Goal: Transaction & Acquisition: Purchase product/service

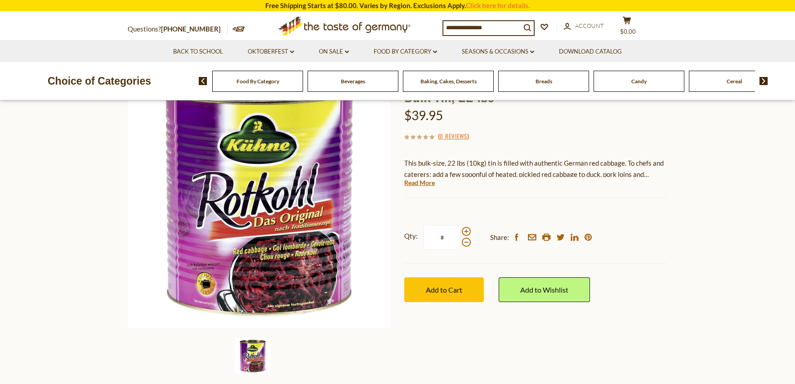
scroll to position [90, 0]
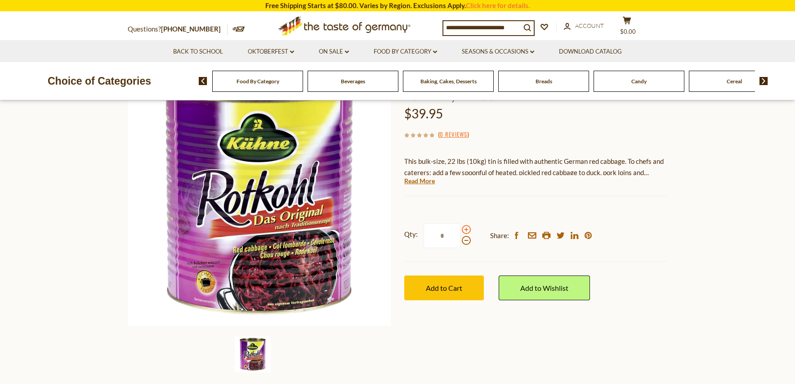
click at [466, 229] on span at bounding box center [466, 229] width 9 height 9
click at [461, 229] on input "*" at bounding box center [442, 235] width 37 height 25
click at [450, 294] on button "Add to Cart" at bounding box center [444, 287] width 80 height 25
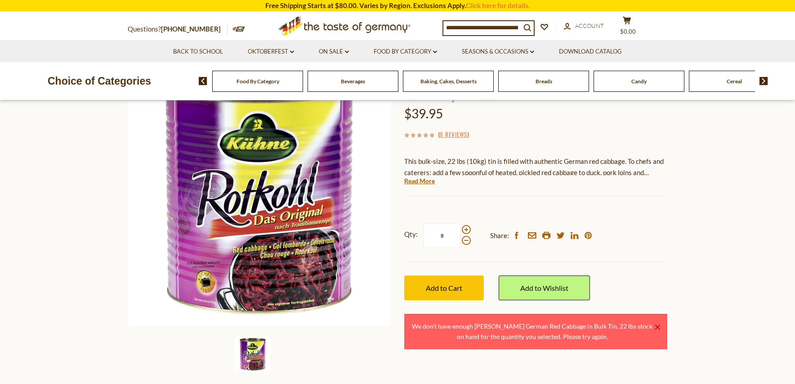
click at [659, 325] on link "×" at bounding box center [657, 326] width 5 height 5
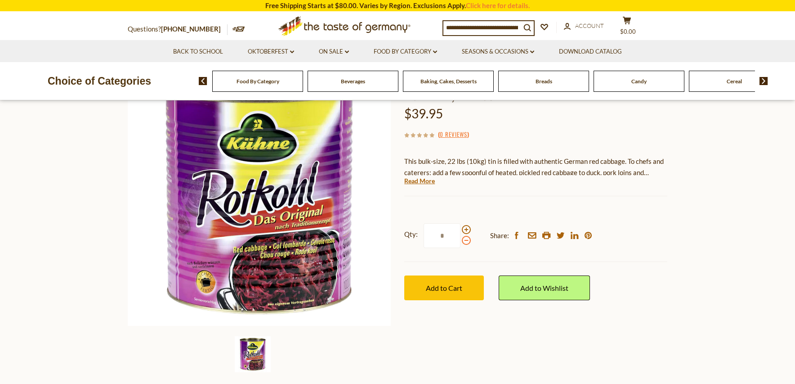
click at [466, 242] on span at bounding box center [466, 240] width 9 height 9
click at [461, 242] on input "*" at bounding box center [442, 235] width 37 height 25
type input "*"
click at [452, 290] on span "Add to Cart" at bounding box center [444, 287] width 36 height 9
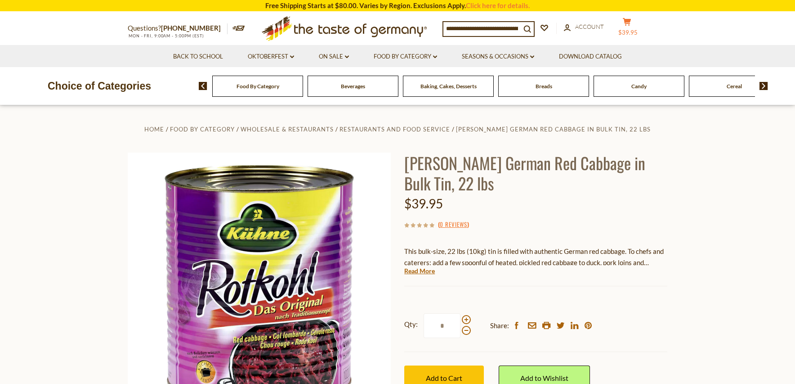
click at [634, 27] on button "cart $39.95" at bounding box center [627, 29] width 27 height 22
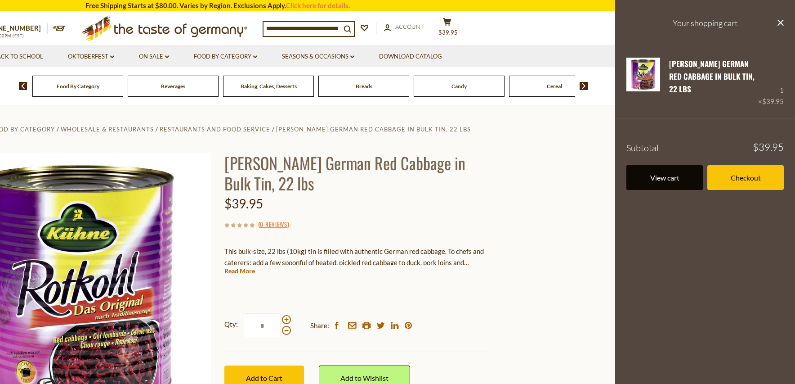
click at [665, 180] on link "View cart" at bounding box center [665, 177] width 76 height 25
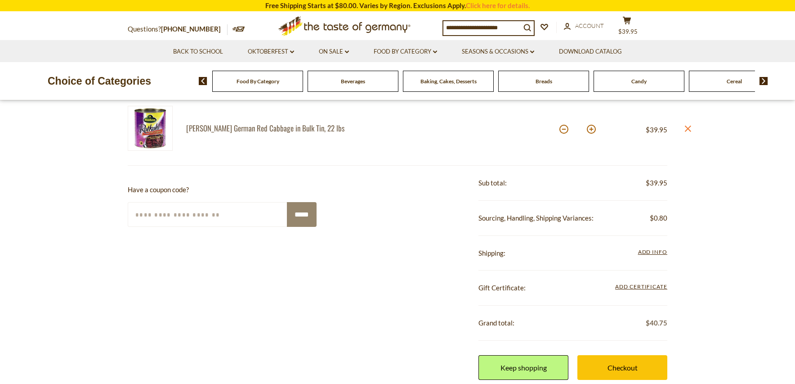
scroll to position [135, 0]
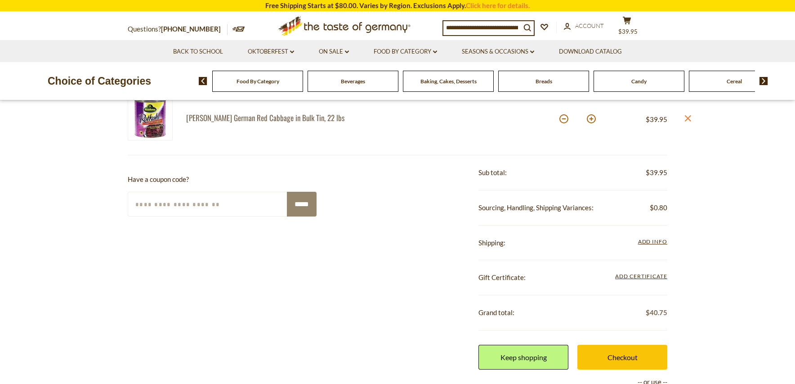
click at [653, 247] on div "**********" at bounding box center [573, 242] width 189 height 35
click at [654, 240] on span "Add Info" at bounding box center [652, 241] width 29 height 7
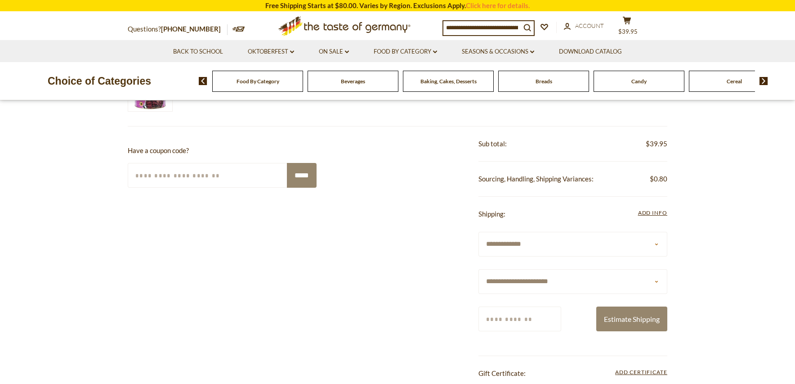
scroll to position [180, 0]
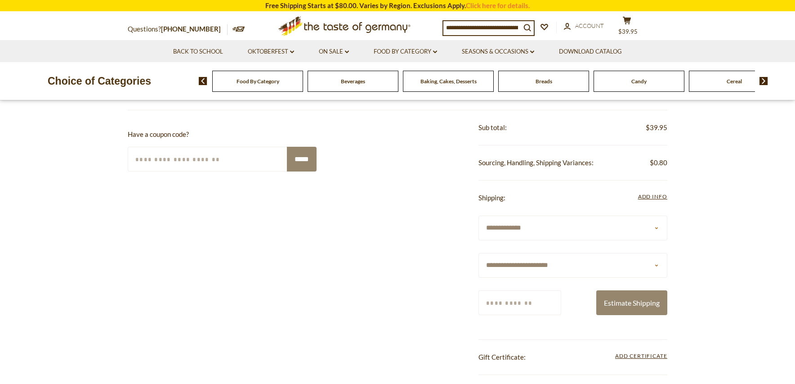
click at [654, 266] on select "**********" at bounding box center [573, 265] width 189 height 25
select select "**"
click at [479, 253] on select "**********" at bounding box center [573, 265] width 189 height 25
click at [530, 300] on input "Zip/Postcode" at bounding box center [520, 302] width 83 height 25
type input "*****"
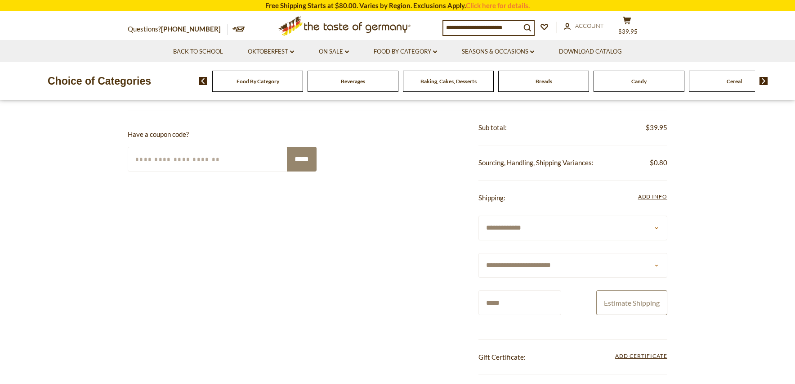
click at [628, 298] on button "Estimate Shipping" at bounding box center [631, 302] width 71 height 25
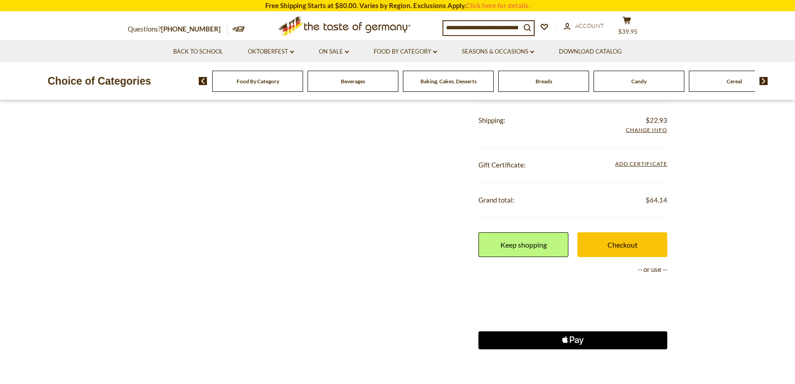
scroll to position [270, 0]
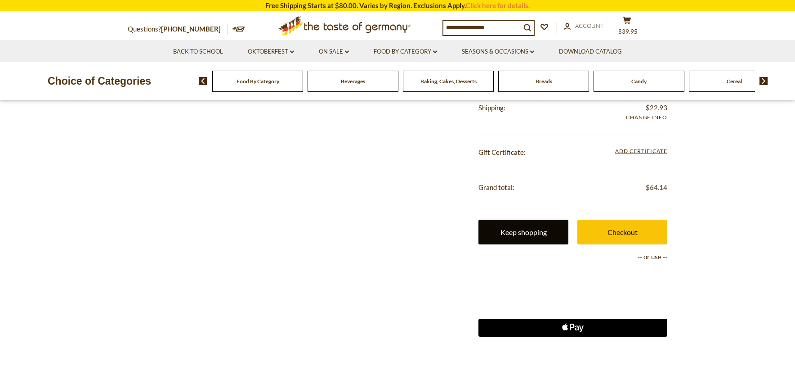
click at [529, 234] on link "Keep shopping" at bounding box center [524, 232] width 90 height 25
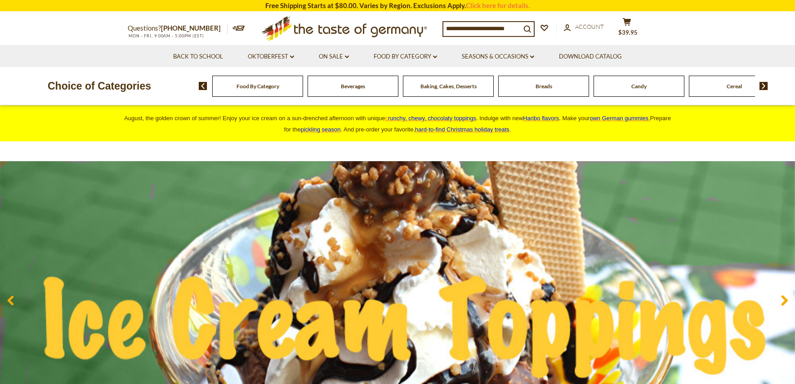
click at [511, 28] on input at bounding box center [481, 28] width 77 height 13
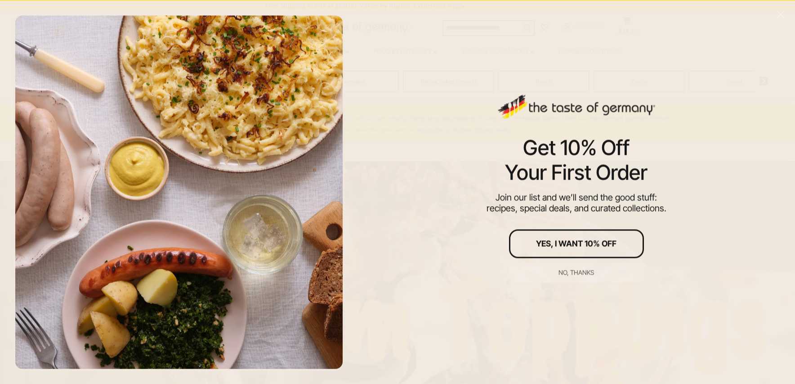
scroll to position [336, 0]
click at [597, 246] on div "Yes, I Want 10% Off" at bounding box center [576, 243] width 81 height 8
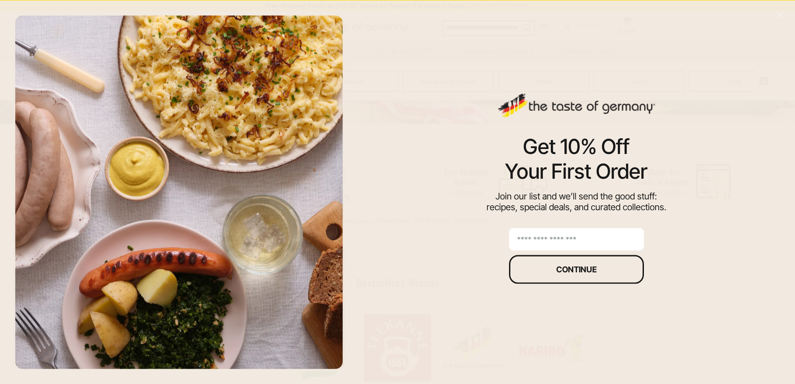
click at [577, 239] on input "email" at bounding box center [576, 239] width 135 height 22
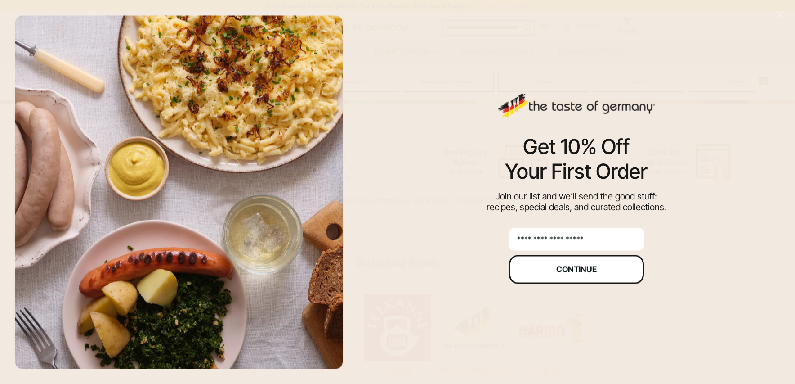
type input "**********"
click at [589, 273] on div "Continue" at bounding box center [576, 269] width 40 height 8
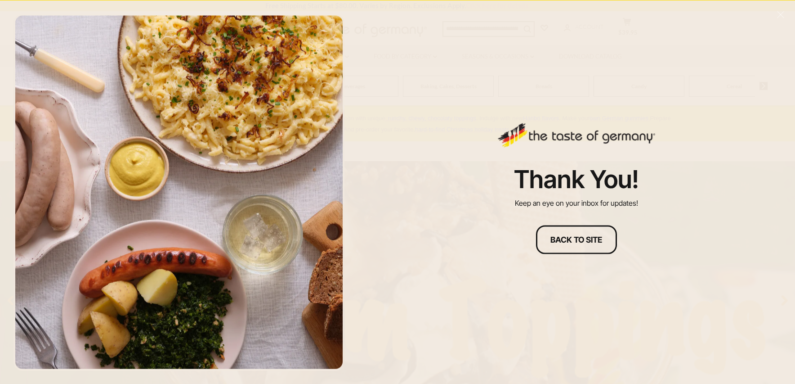
scroll to position [135, 0]
click at [573, 244] on button "Back to site" at bounding box center [576, 239] width 81 height 29
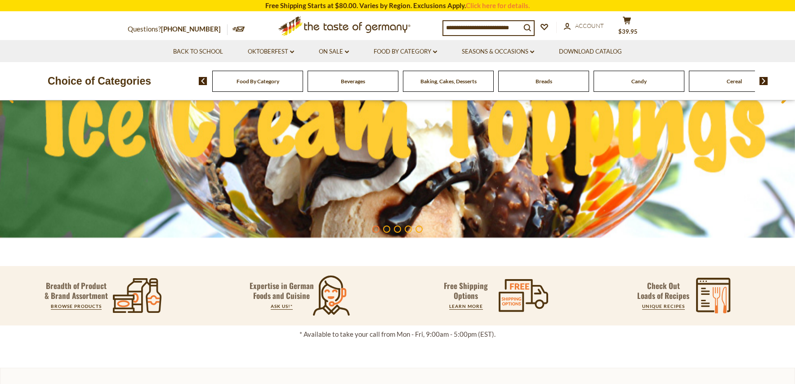
scroll to position [180, 0]
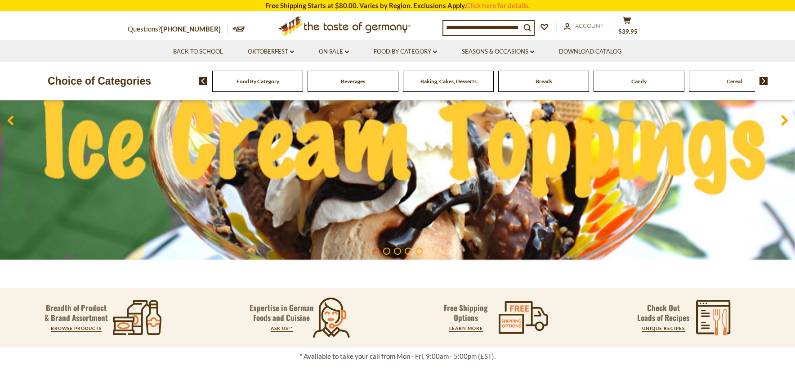
click at [484, 29] on input at bounding box center [481, 27] width 77 height 13
type input "********"
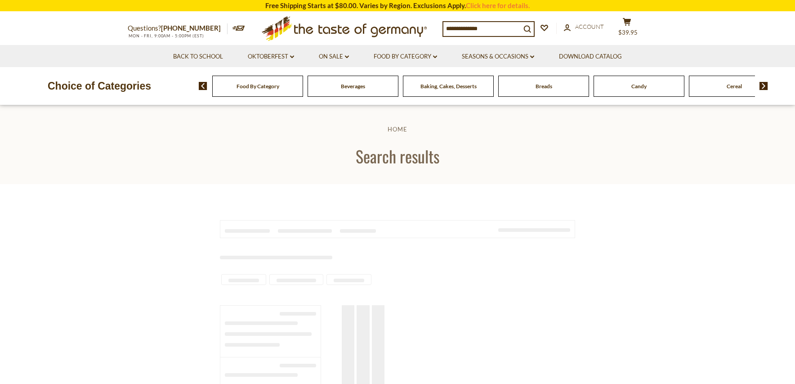
type input "********"
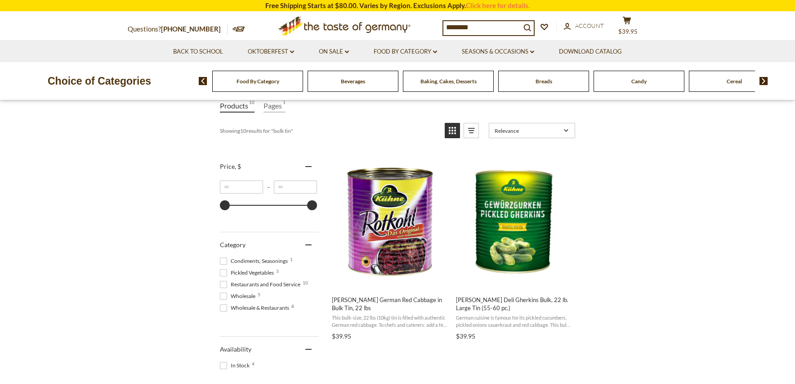
scroll to position [135, 0]
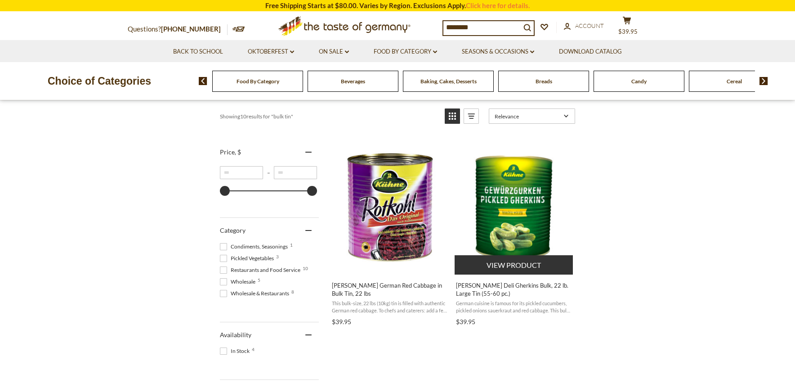
click at [529, 289] on span "[PERSON_NAME] Deli Gherkins Bulk, 22 lb. Large Tin (55-60 pc.)" at bounding box center [514, 289] width 116 height 16
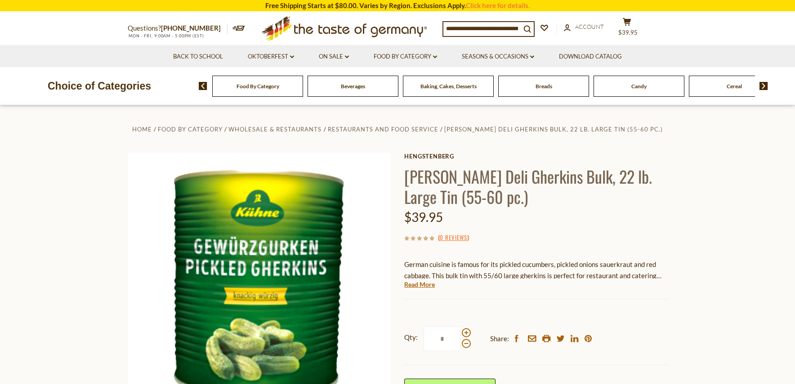
scroll to position [45, 0]
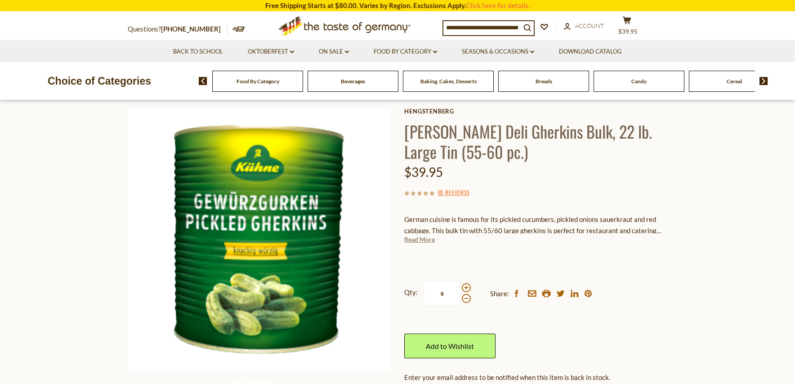
click at [412, 242] on link "Read More" at bounding box center [419, 239] width 31 height 9
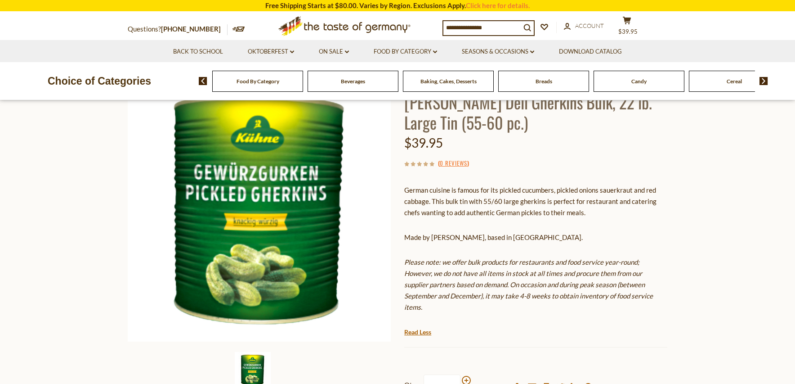
scroll to position [0, 0]
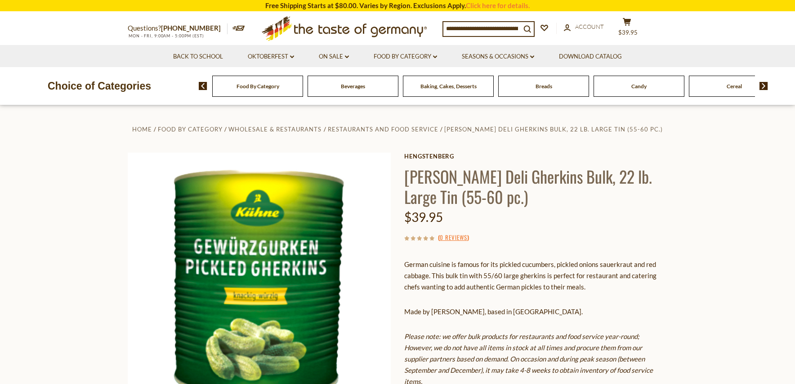
click at [500, 29] on input at bounding box center [481, 28] width 77 height 13
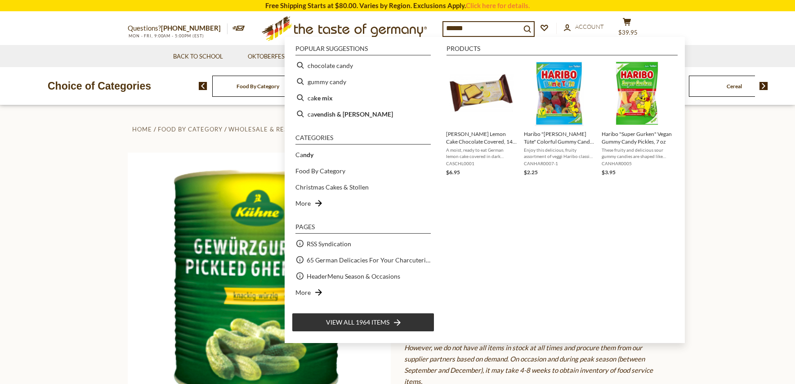
type input "*******"
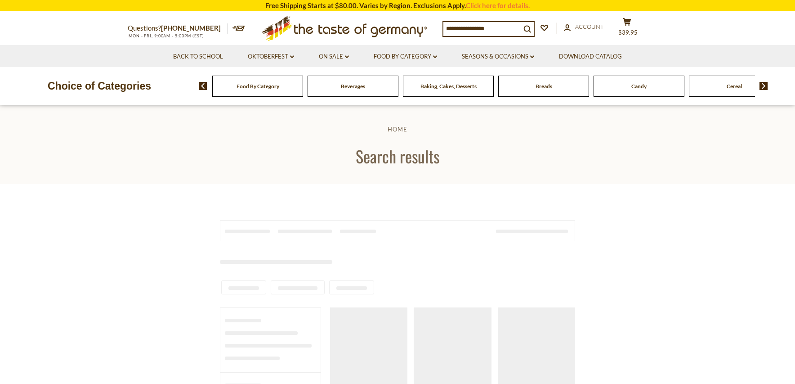
type input "*******"
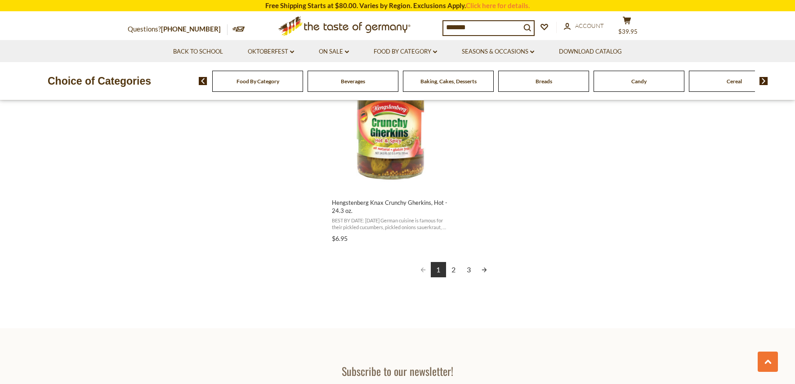
scroll to position [1619, 0]
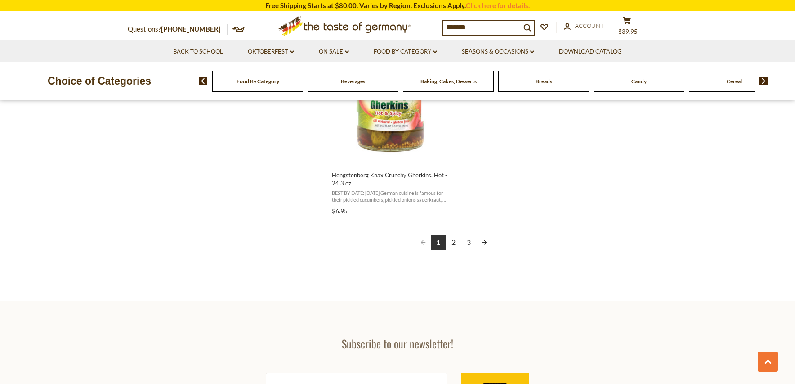
click at [456, 243] on link "2" at bounding box center [453, 241] width 15 height 15
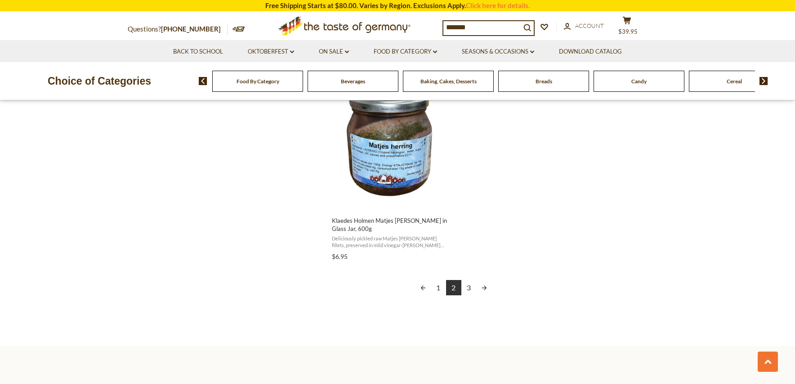
scroll to position [1574, 0]
click at [472, 288] on link "3" at bounding box center [468, 286] width 15 height 15
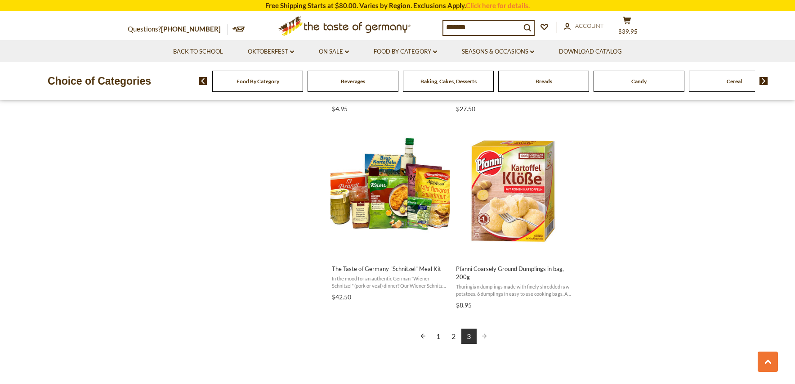
scroll to position [1349, 0]
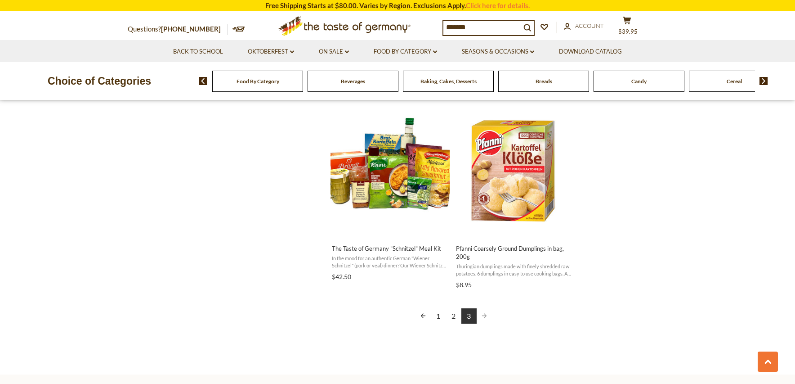
click at [440, 309] on link "1" at bounding box center [438, 315] width 15 height 15
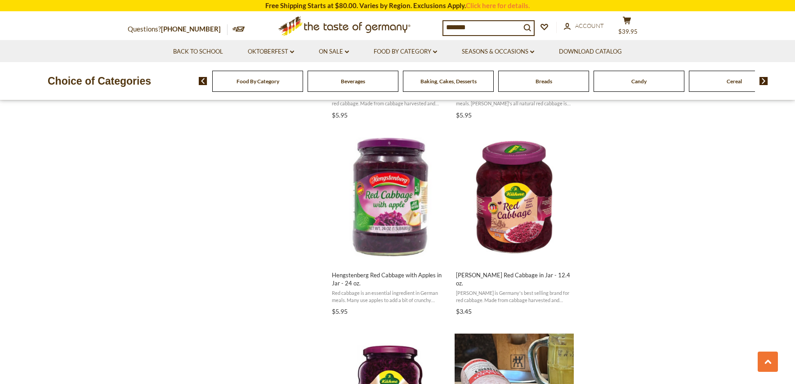
scroll to position [720, 0]
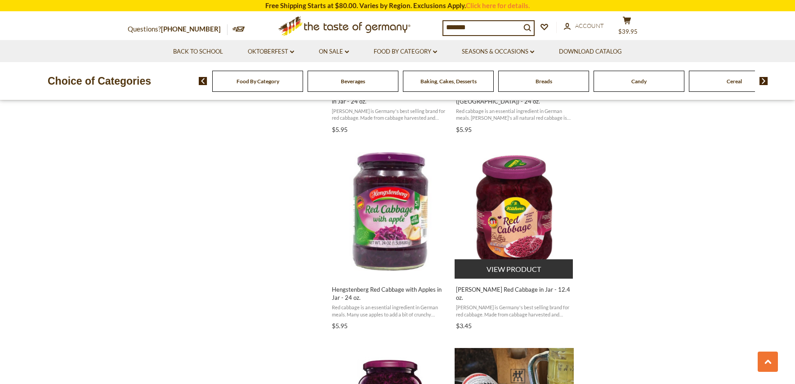
click at [534, 215] on img "Kuehne Red Cabbage in Jar - 12.4 oz." at bounding box center [514, 211] width 119 height 119
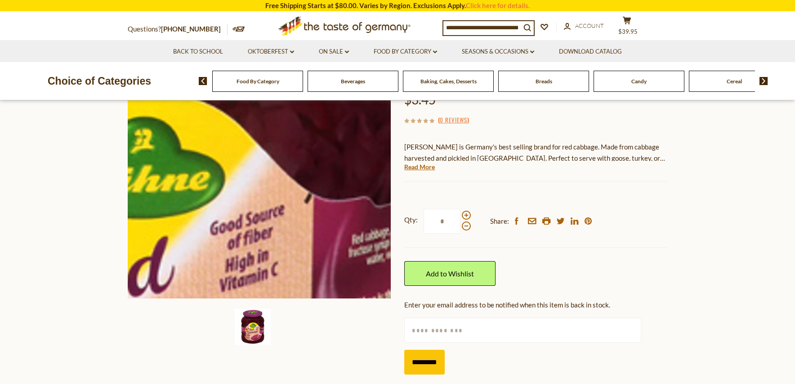
scroll to position [45, 0]
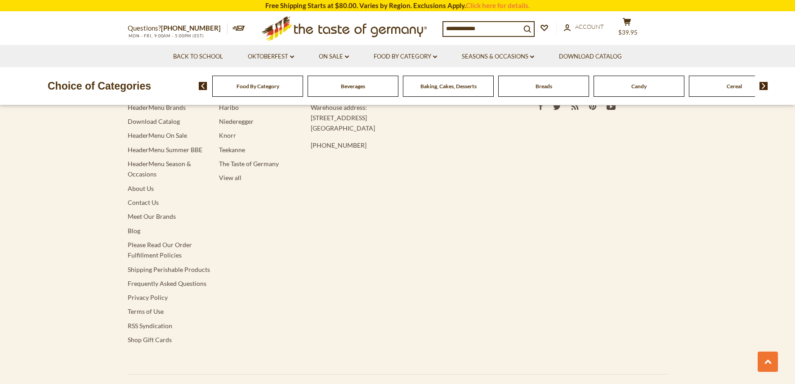
type input "*******"
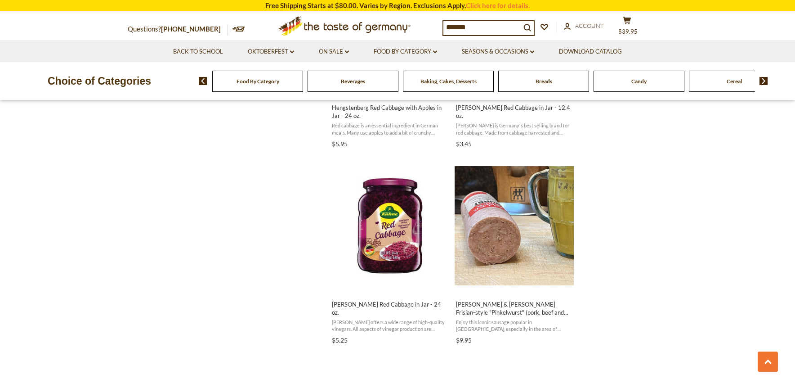
scroll to position [920, 0]
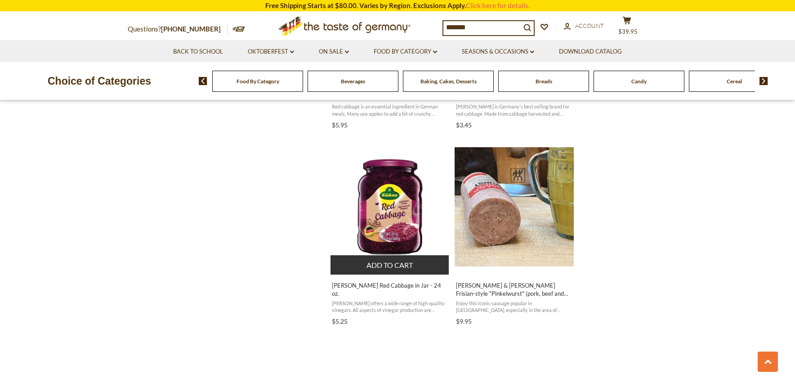
click at [395, 232] on img "Kuehne Red Cabbage in Jar - 24 oz." at bounding box center [390, 206] width 119 height 119
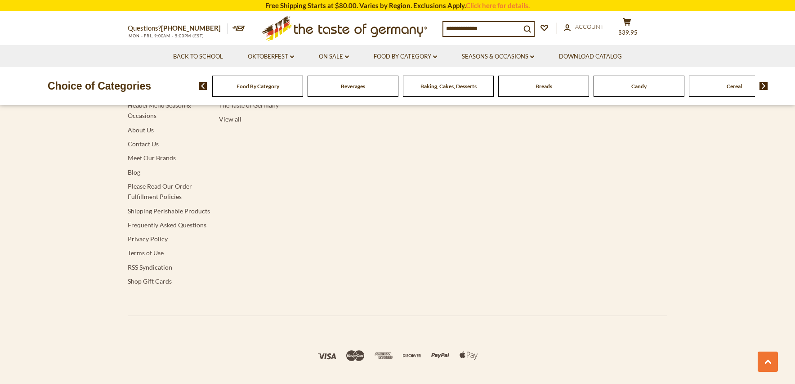
type input "*******"
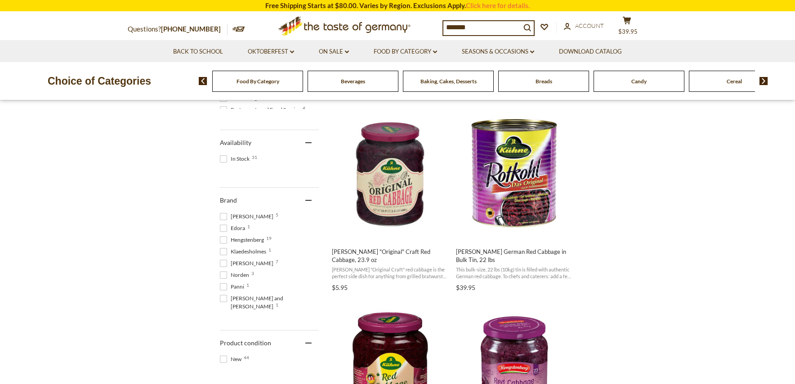
scroll to position [349, 0]
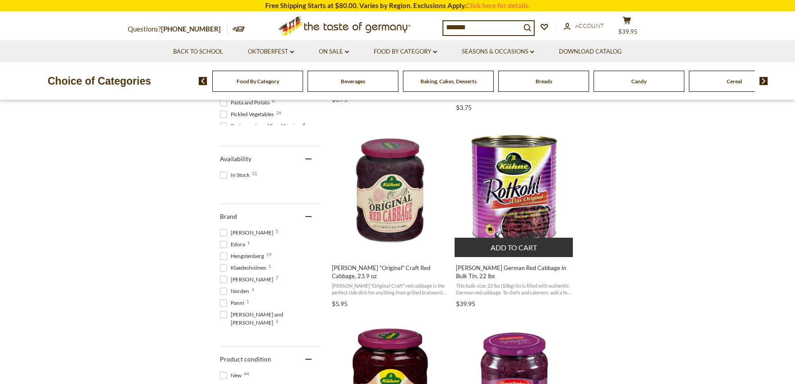
click at [518, 182] on img "Kuehne German Red Cabbage in Bulk Tin, 22 lbs" at bounding box center [514, 189] width 119 height 119
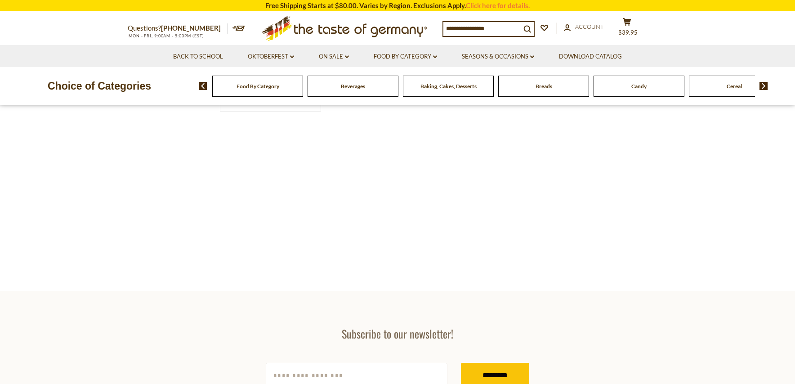
type input "*******"
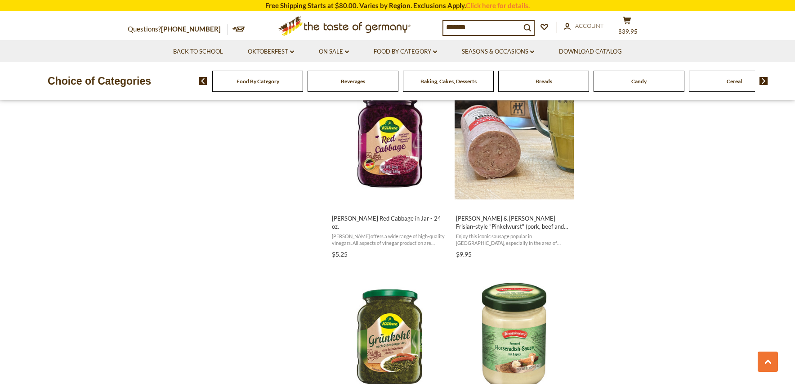
scroll to position [1024, 0]
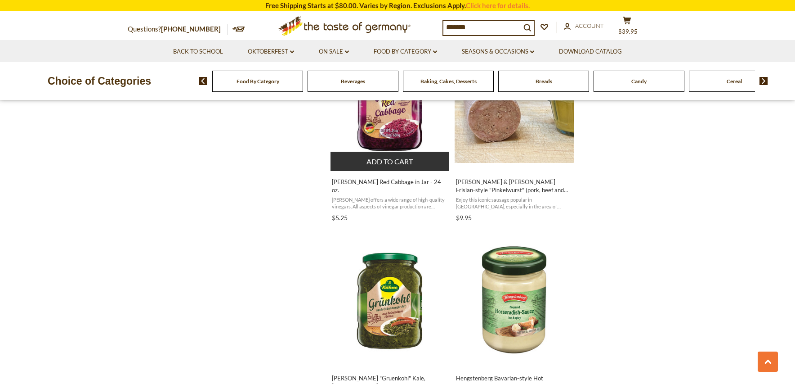
click at [405, 139] on img "Kuehne Red Cabbage in Jar - 24 oz." at bounding box center [390, 103] width 119 height 119
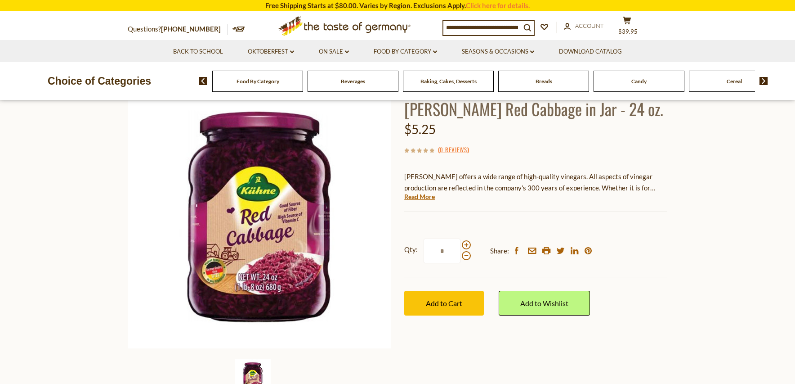
scroll to position [45, 0]
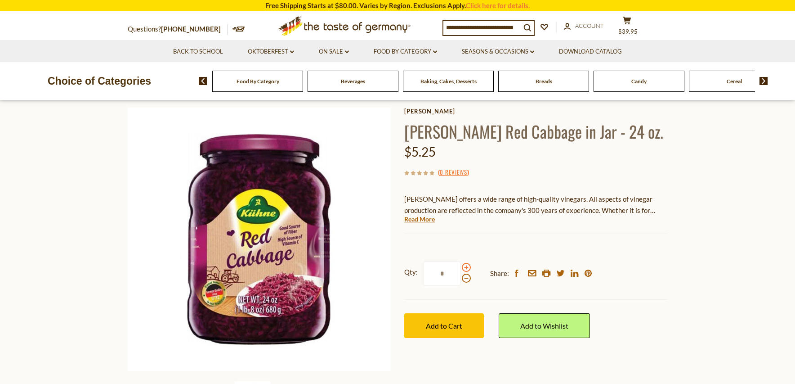
click at [466, 266] on span at bounding box center [466, 267] width 9 height 9
click at [461, 266] on input "*" at bounding box center [442, 273] width 37 height 25
click at [466, 266] on span at bounding box center [466, 267] width 9 height 9
click at [461, 266] on input "*" at bounding box center [442, 273] width 37 height 25
click at [466, 266] on span at bounding box center [466, 267] width 9 height 9
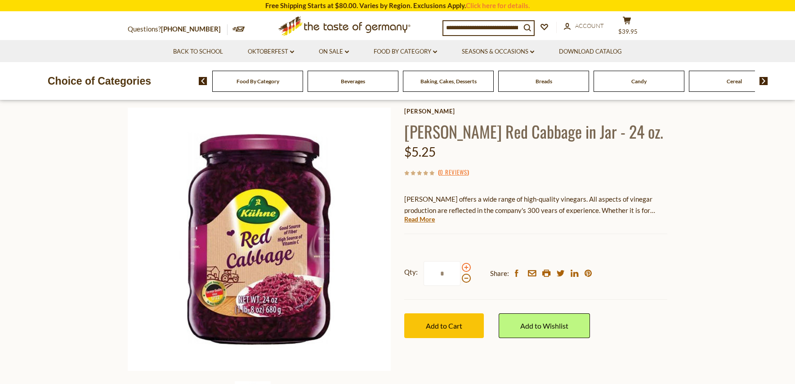
click at [461, 266] on input "*" at bounding box center [442, 273] width 37 height 25
click at [466, 266] on span at bounding box center [466, 267] width 9 height 9
click at [461, 266] on input "*" at bounding box center [442, 273] width 37 height 25
click at [466, 266] on span at bounding box center [466, 267] width 9 height 9
click at [461, 266] on input "*" at bounding box center [442, 273] width 37 height 25
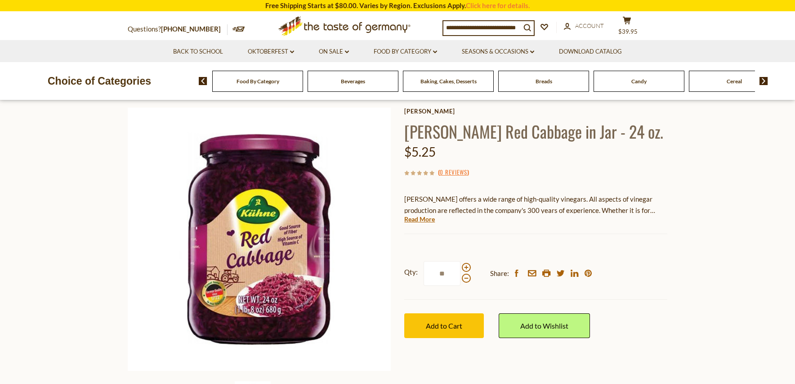
drag, startPoint x: 444, startPoint y: 274, endPoint x: 431, endPoint y: 276, distance: 13.1
click at [432, 275] on input "**" at bounding box center [442, 273] width 37 height 25
type input "*"
click at [446, 323] on span "Add to Cart" at bounding box center [444, 325] width 36 height 9
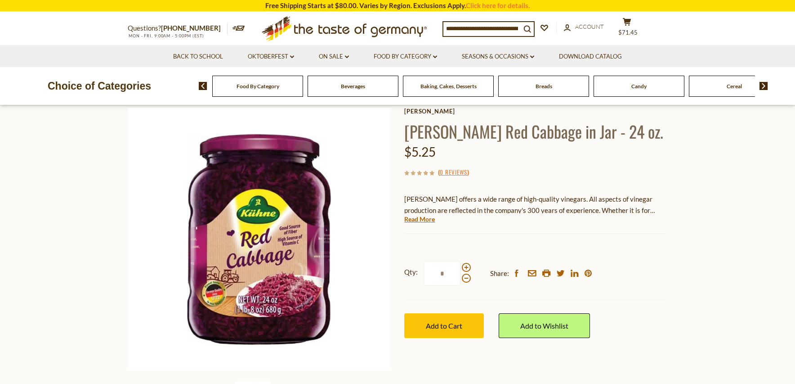
scroll to position [0, 0]
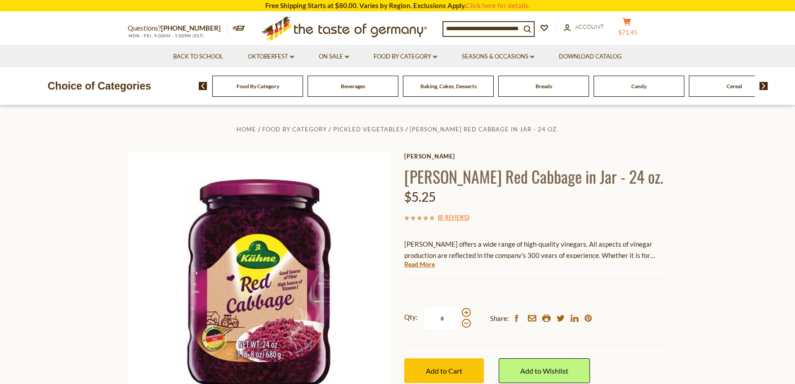
click at [632, 31] on span "$71.45" at bounding box center [627, 32] width 19 height 7
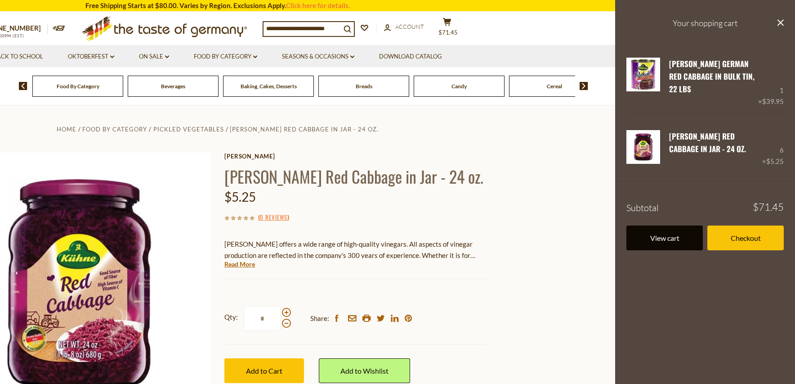
click at [676, 237] on link "View cart" at bounding box center [665, 237] width 76 height 25
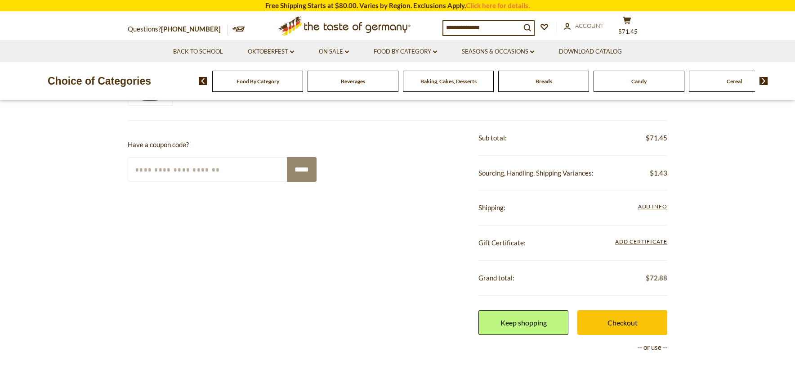
scroll to position [225, 0]
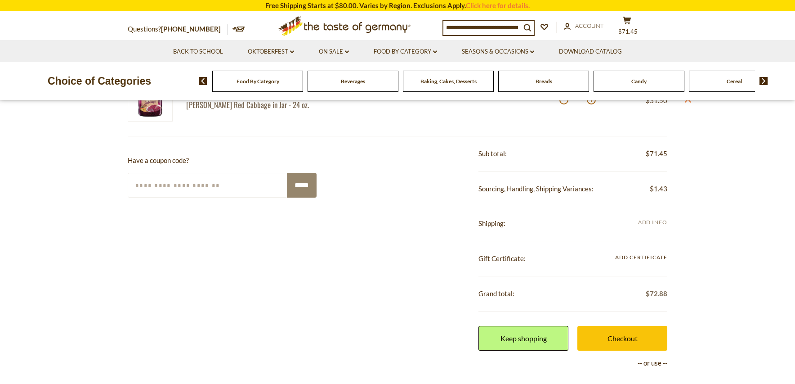
drag, startPoint x: 658, startPoint y: 222, endPoint x: 666, endPoint y: 223, distance: 8.2
click at [658, 222] on span "Add Info" at bounding box center [652, 222] width 29 height 7
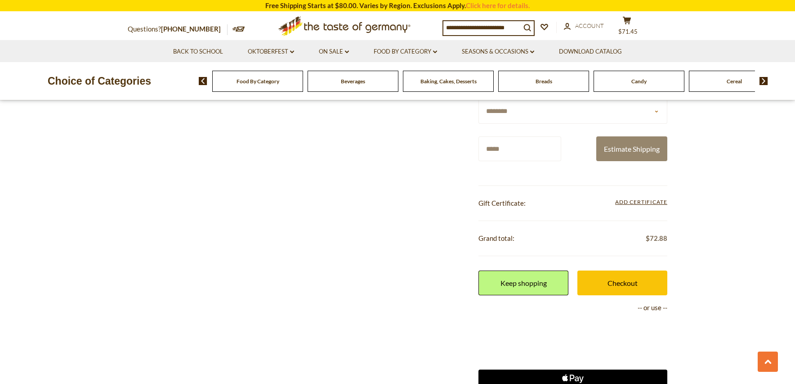
scroll to position [360, 0]
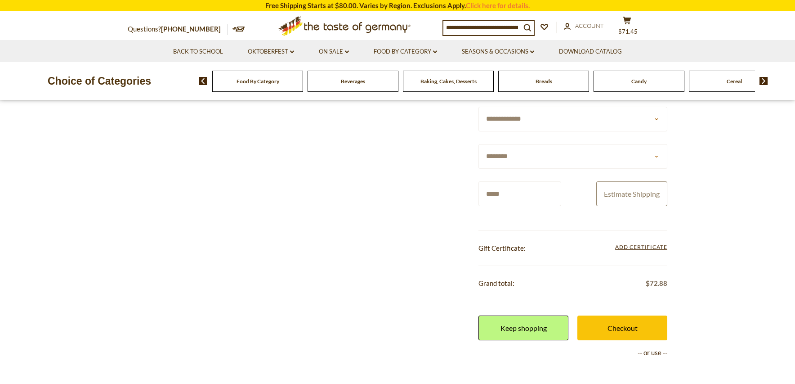
click at [636, 195] on button "Estimate Shipping" at bounding box center [631, 193] width 71 height 25
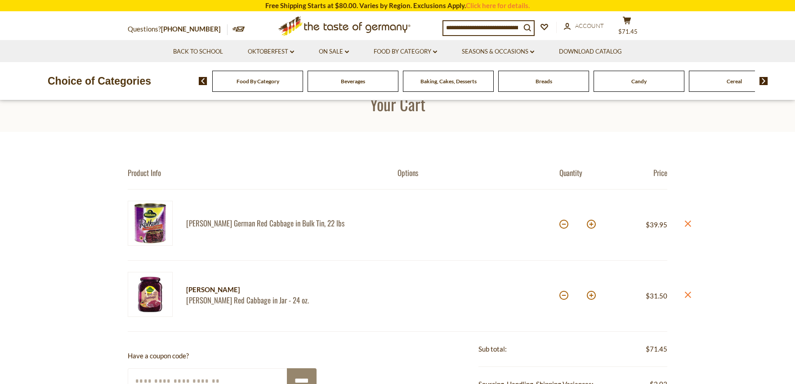
scroll to position [45, 0]
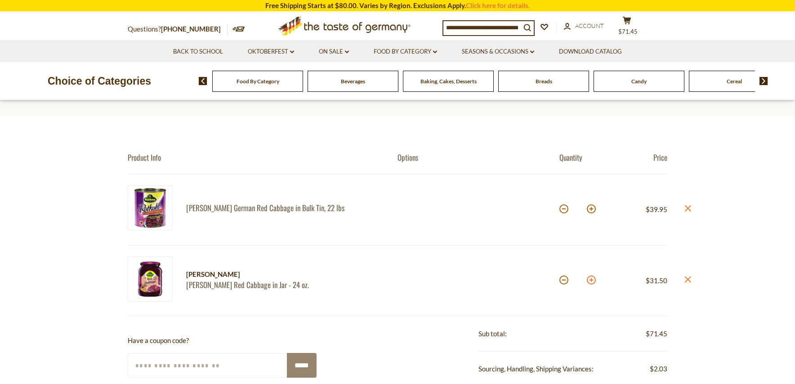
click at [592, 280] on button at bounding box center [591, 279] width 9 height 9
type input "*"
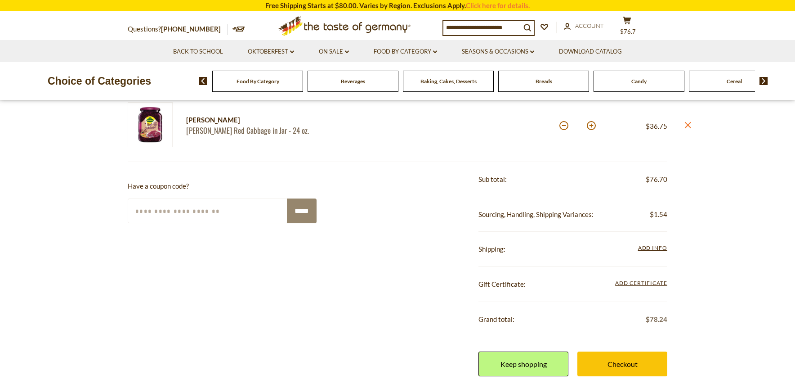
scroll to position [225, 0]
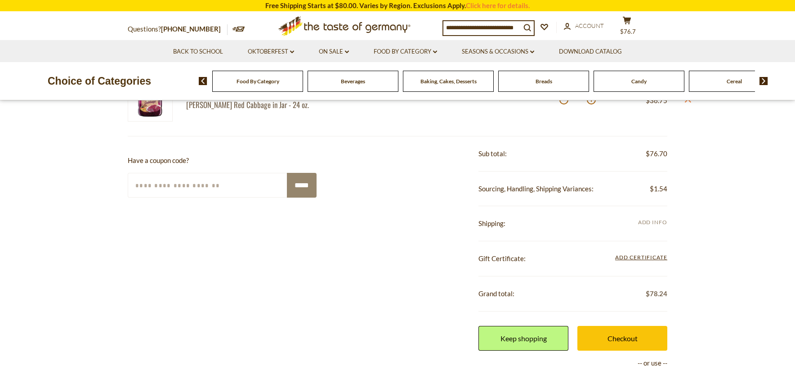
click at [650, 220] on span "Add Info" at bounding box center [652, 222] width 29 height 7
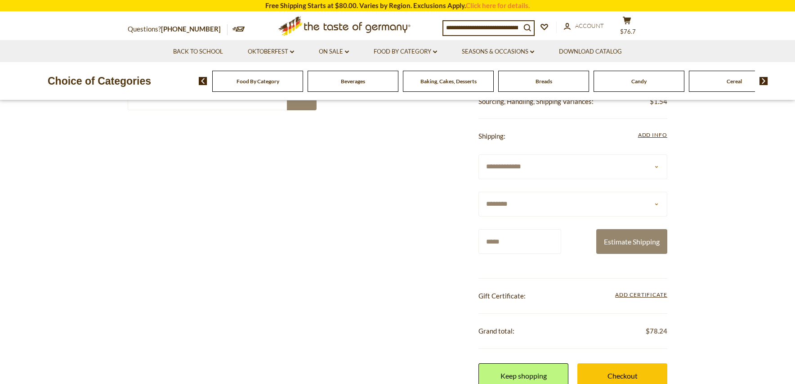
scroll to position [315, 0]
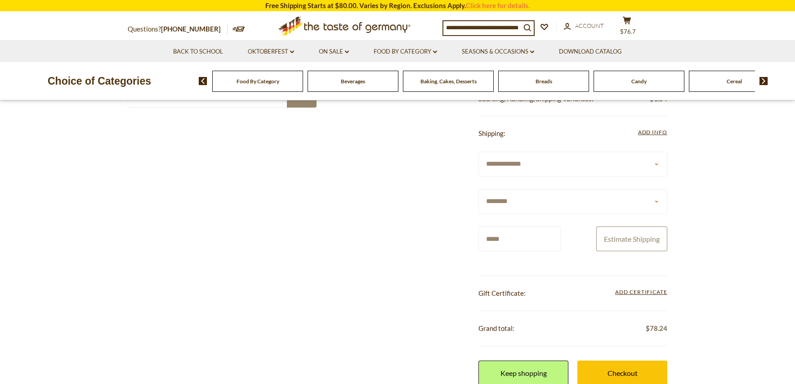
click at [646, 244] on button "Estimate Shipping" at bounding box center [631, 238] width 71 height 25
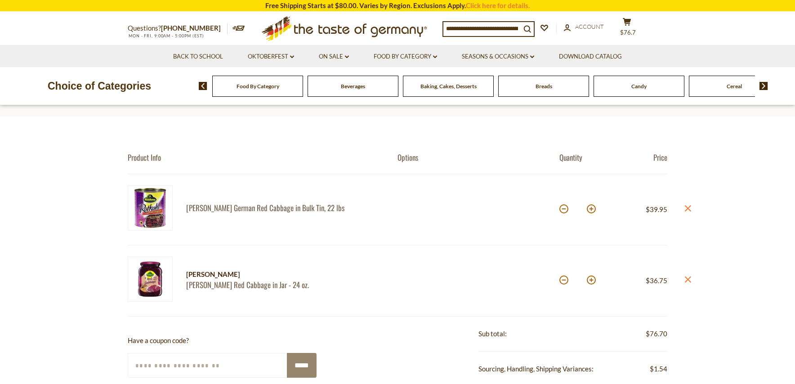
scroll to position [0, 0]
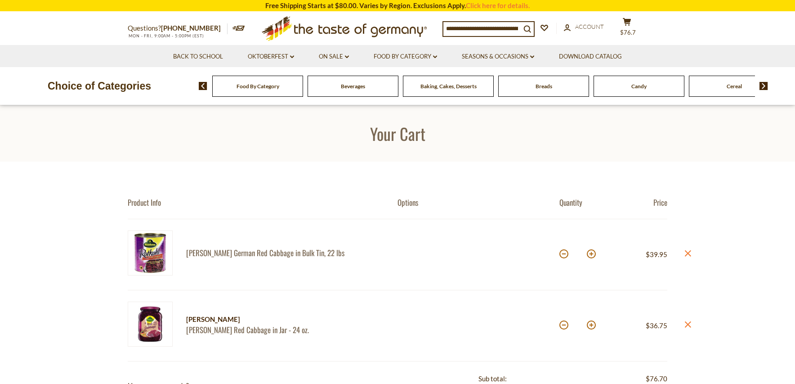
click at [502, 32] on input at bounding box center [481, 28] width 77 height 13
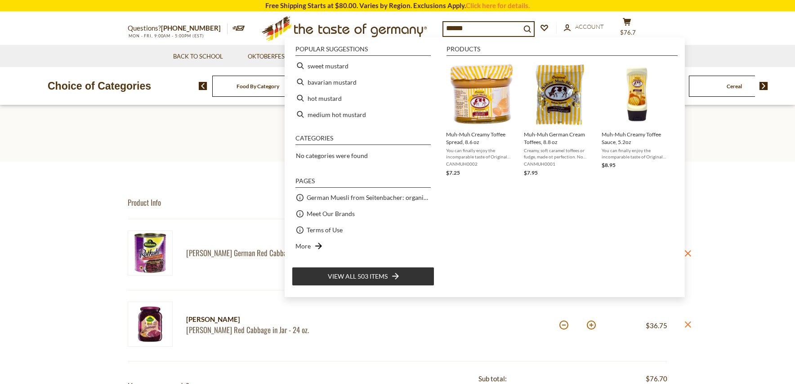
type input "*******"
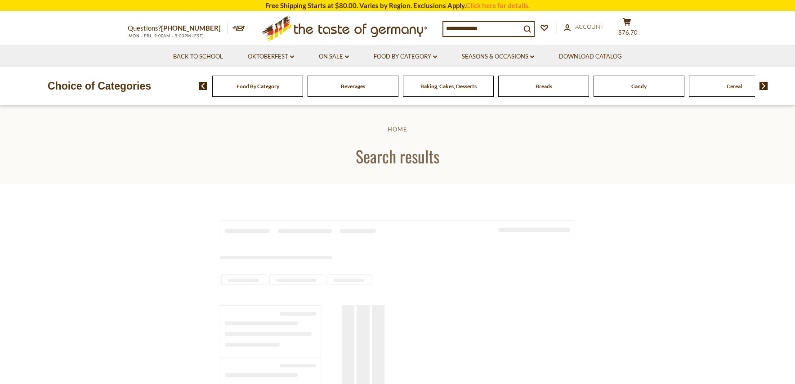
type input "*******"
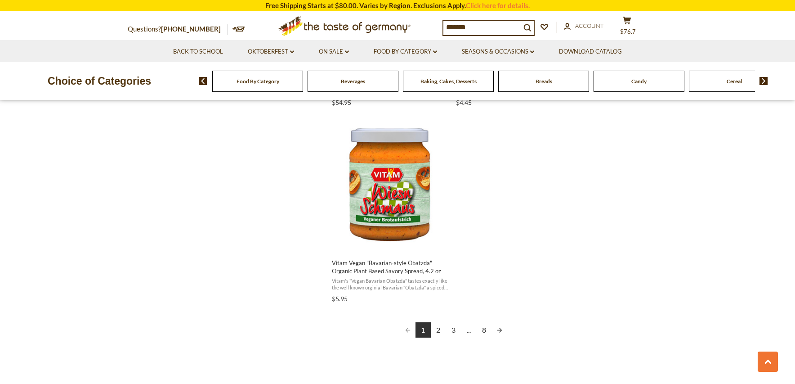
scroll to position [1574, 0]
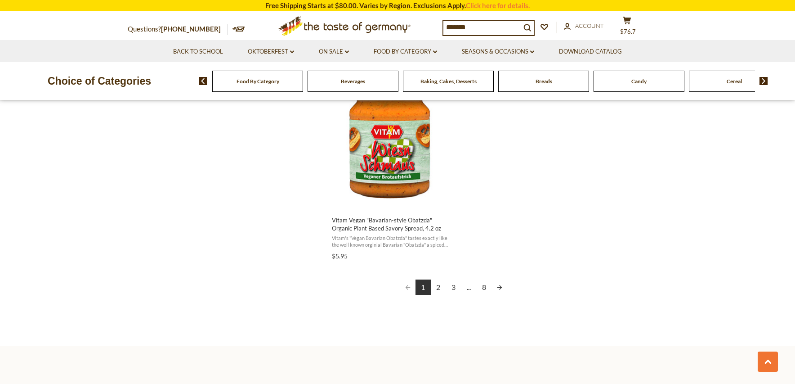
click at [438, 289] on link "2" at bounding box center [438, 286] width 15 height 15
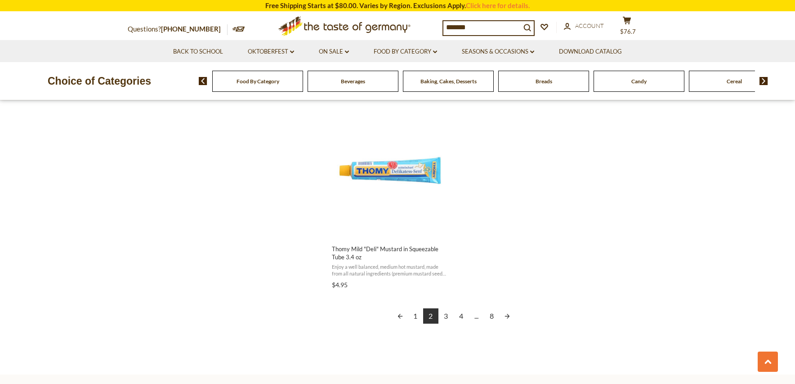
scroll to position [1619, 0]
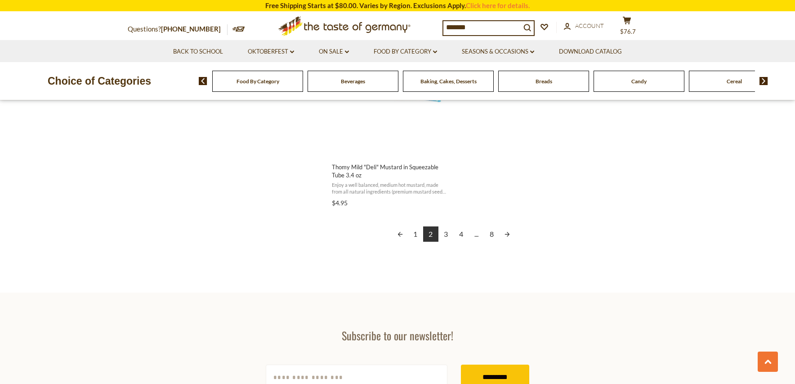
click at [445, 226] on link "3" at bounding box center [446, 233] width 15 height 15
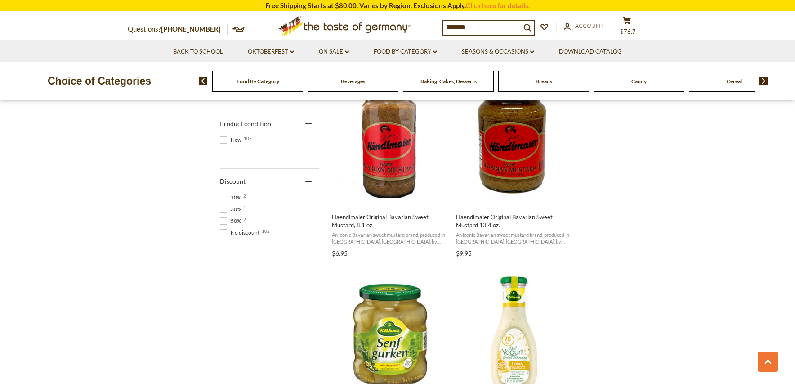
scroll to position [585, 0]
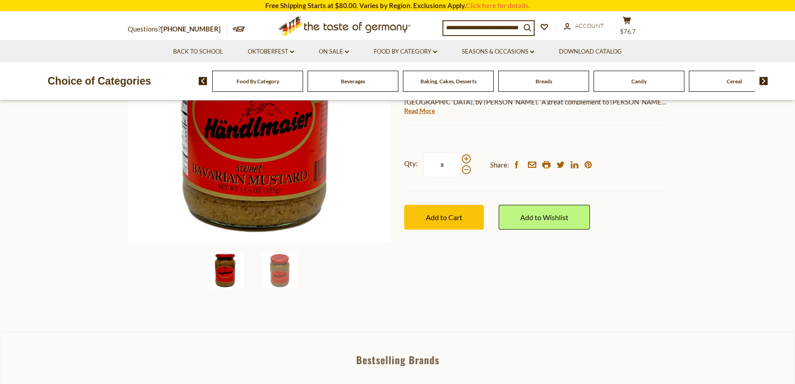
scroll to position [90, 0]
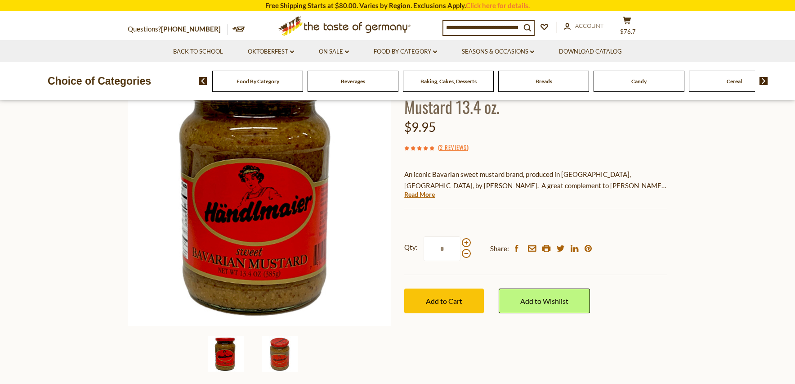
click at [285, 355] on img at bounding box center [280, 354] width 36 height 36
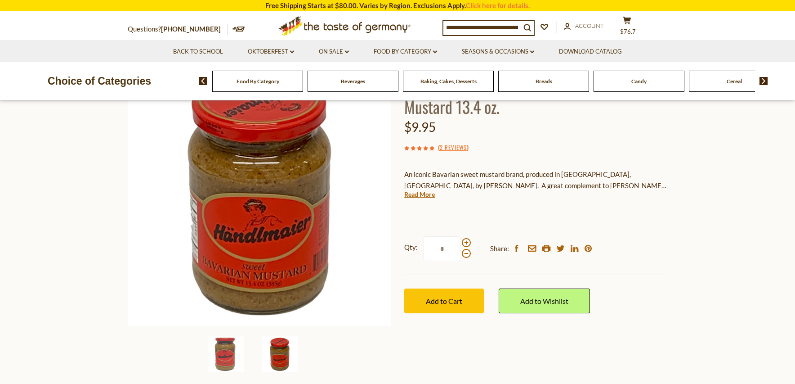
scroll to position [45, 0]
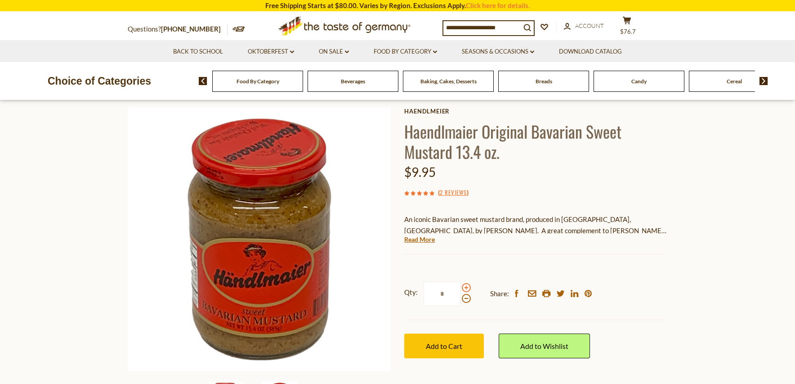
click at [468, 288] on span at bounding box center [466, 287] width 9 height 9
click at [461, 288] on input "*" at bounding box center [442, 293] width 37 height 25
drag, startPoint x: 451, startPoint y: 297, endPoint x: 430, endPoint y: 300, distance: 21.8
click at [430, 300] on input "*" at bounding box center [442, 293] width 37 height 25
type input "*"
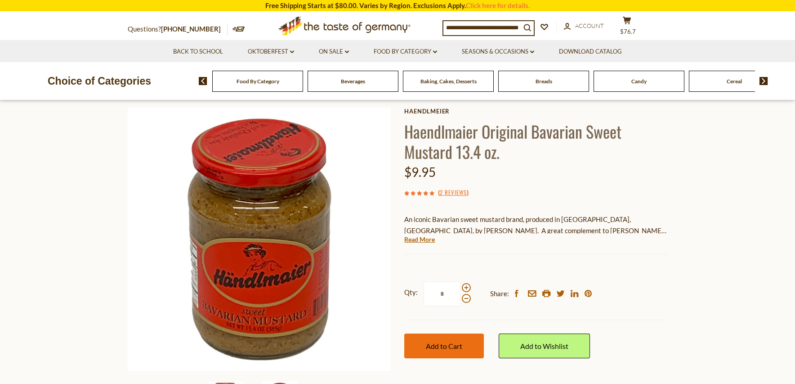
click at [451, 343] on span "Add to Cart" at bounding box center [444, 345] width 36 height 9
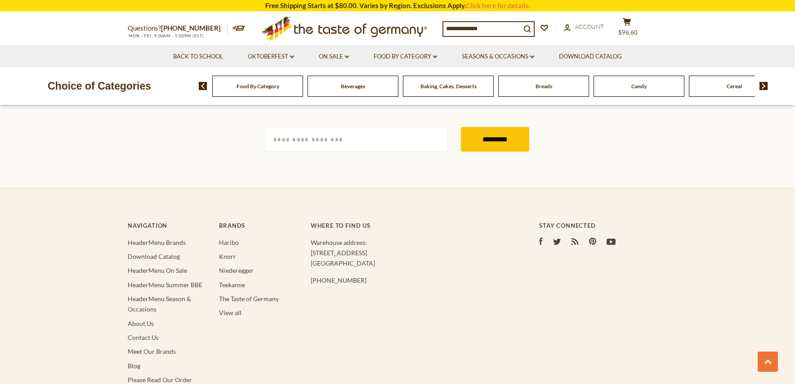
type input "*******"
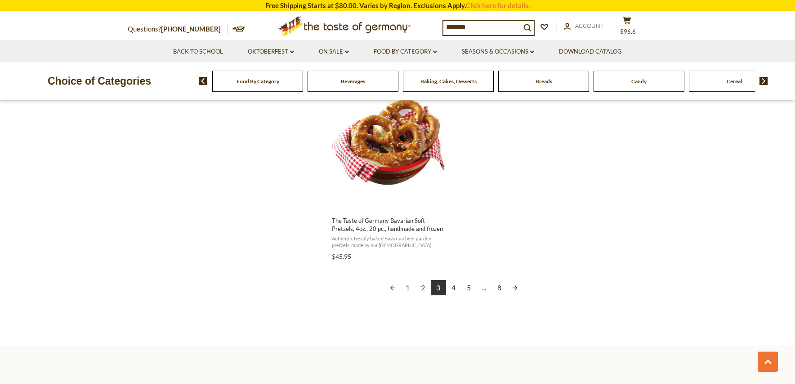
scroll to position [1574, 0]
click at [456, 287] on link "4" at bounding box center [453, 286] width 15 height 15
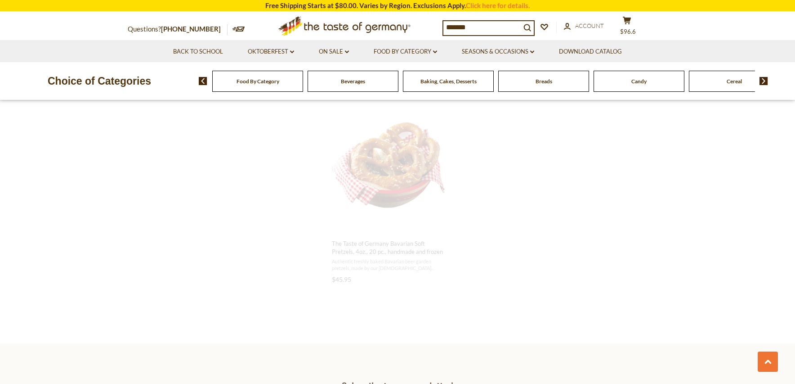
scroll to position [799, 0]
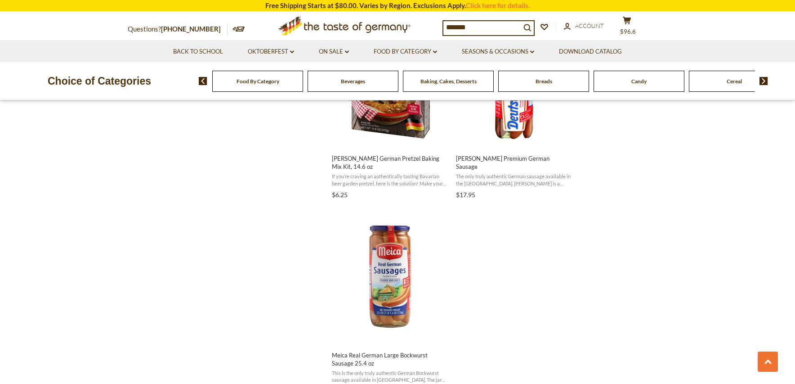
scroll to position [1619, 0]
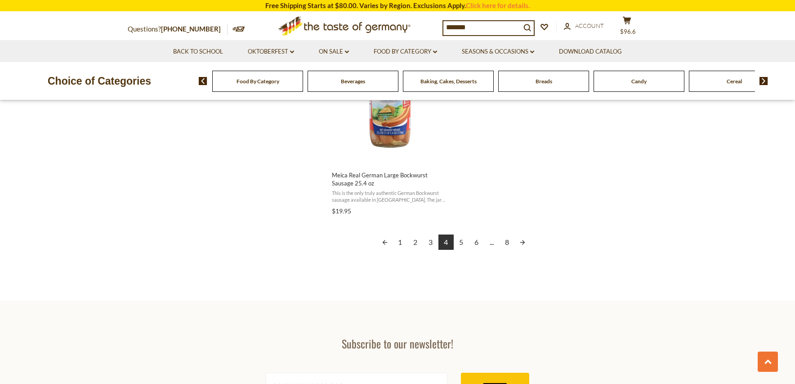
drag, startPoint x: 463, startPoint y: 234, endPoint x: 468, endPoint y: 233, distance: 5.0
click at [463, 234] on link "5" at bounding box center [461, 241] width 15 height 15
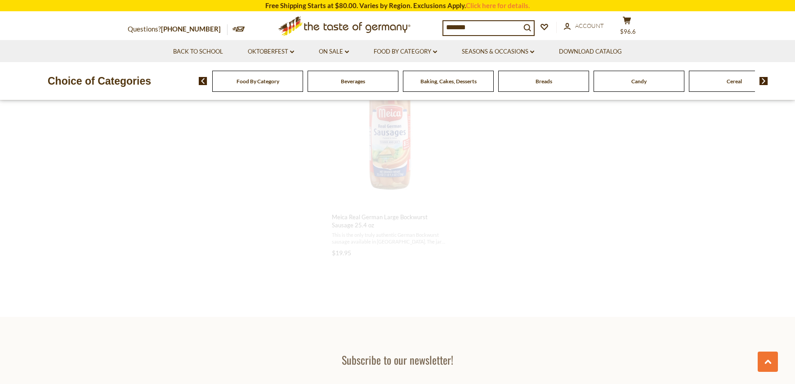
scroll to position [645, 0]
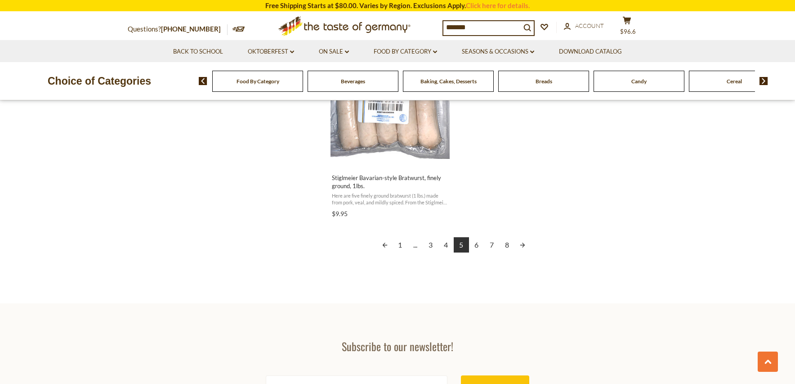
scroll to position [1619, 0]
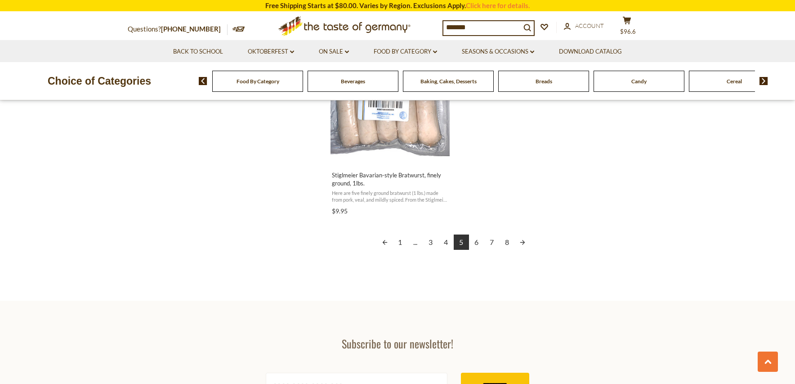
click at [473, 242] on link "6" at bounding box center [476, 241] width 15 height 15
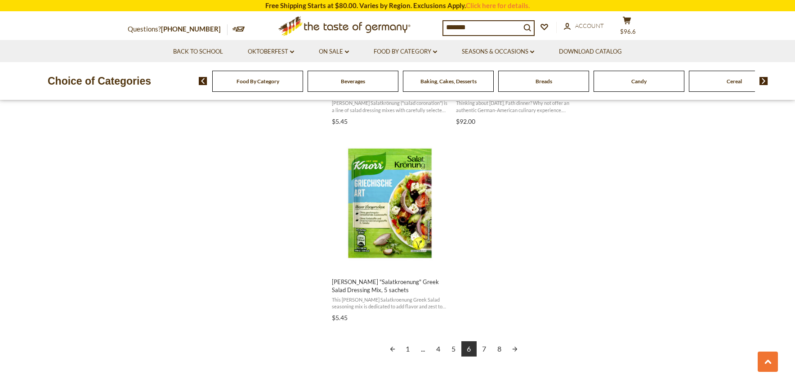
scroll to position [1574, 0]
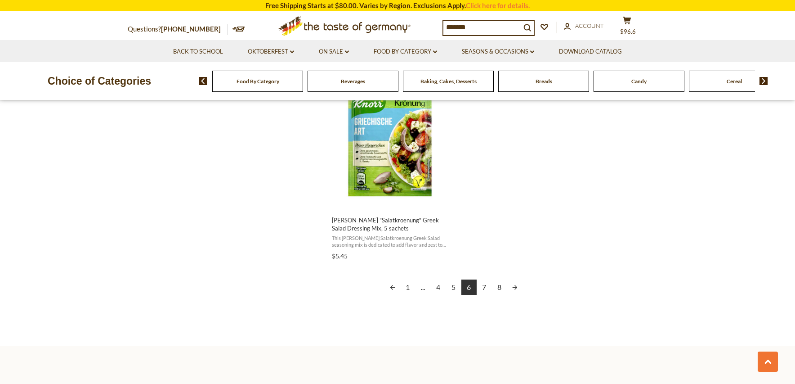
click at [486, 287] on link "7" at bounding box center [484, 286] width 15 height 15
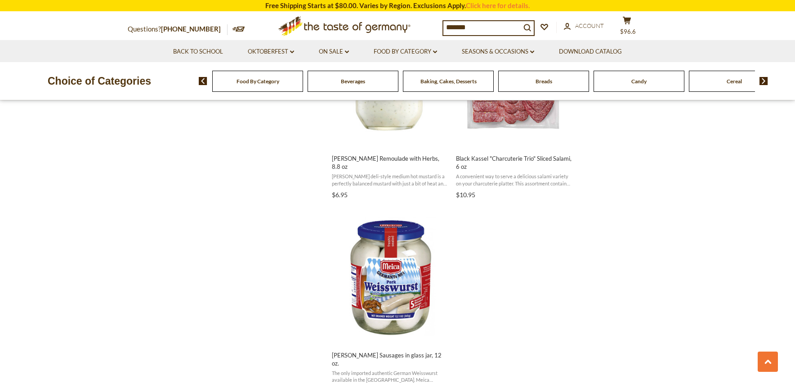
scroll to position [1574, 0]
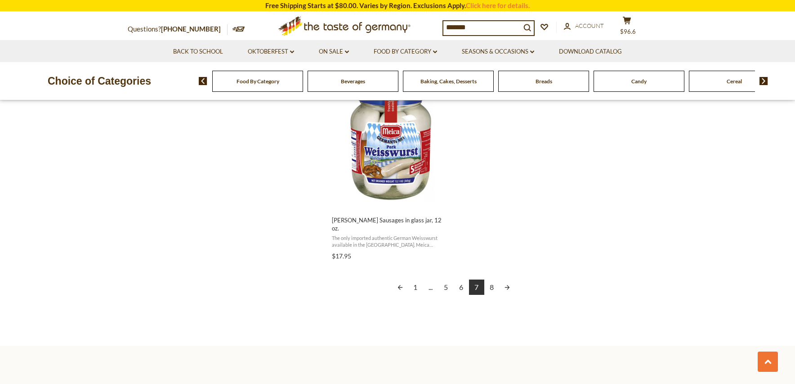
click at [491, 279] on link "8" at bounding box center [491, 286] width 15 height 15
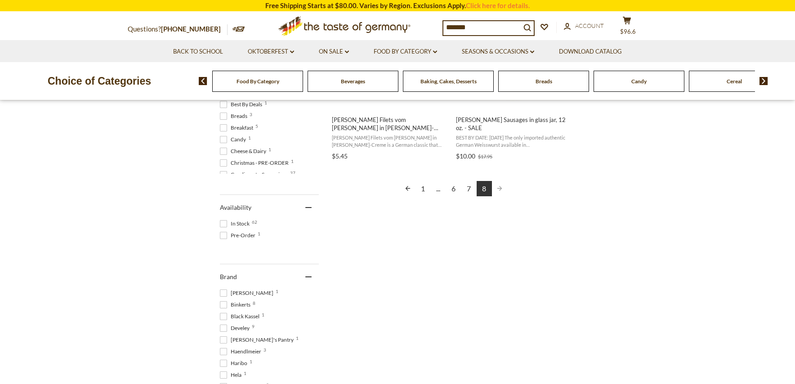
scroll to position [360, 0]
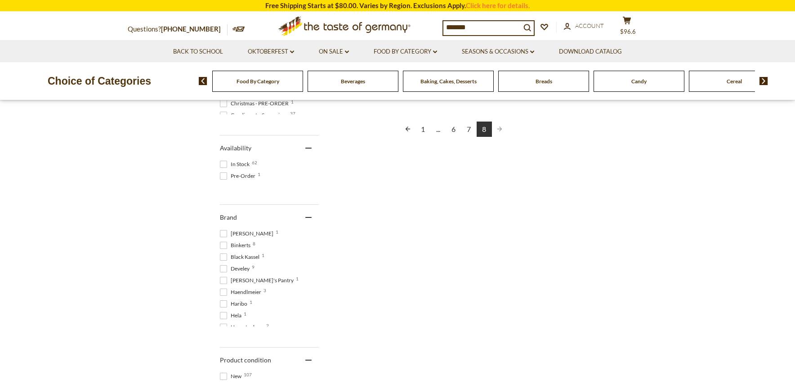
click at [422, 129] on link "1" at bounding box center [423, 128] width 15 height 15
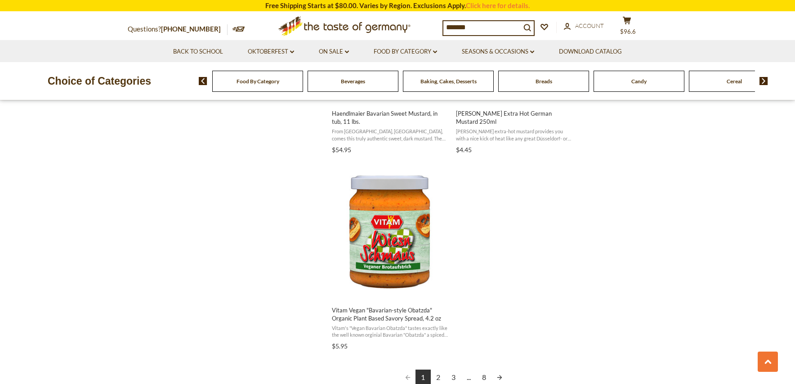
scroll to position [1529, 0]
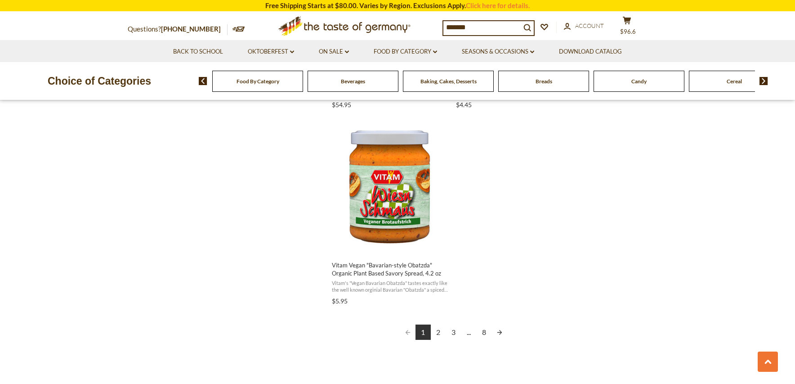
click at [440, 331] on link "2" at bounding box center [438, 331] width 15 height 15
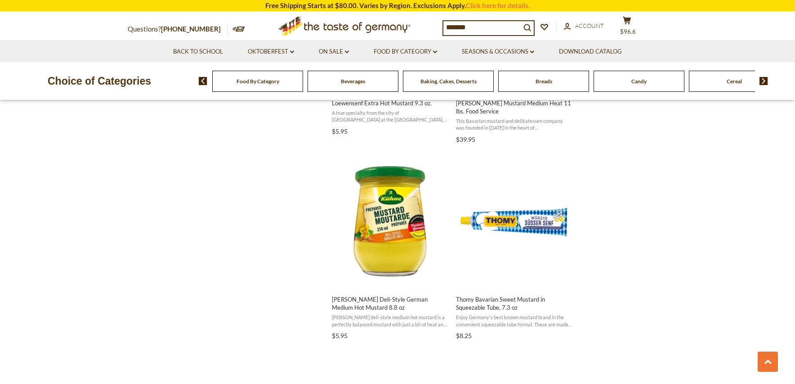
scroll to position [1304, 0]
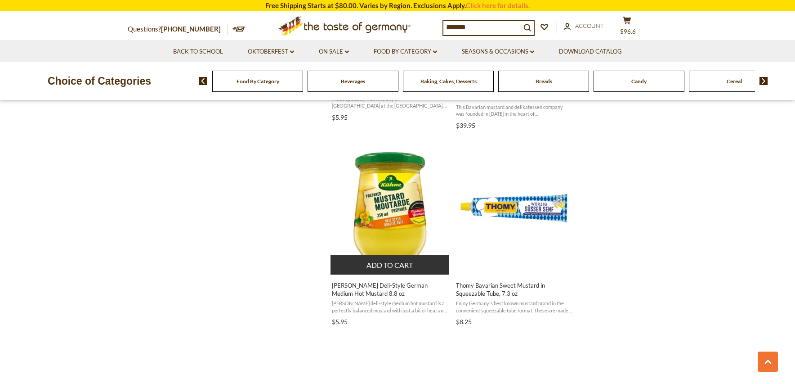
click at [402, 208] on img "Kuehne Deli-Style German Medium Hot Mustard 8.8 oz" at bounding box center [390, 207] width 119 height 119
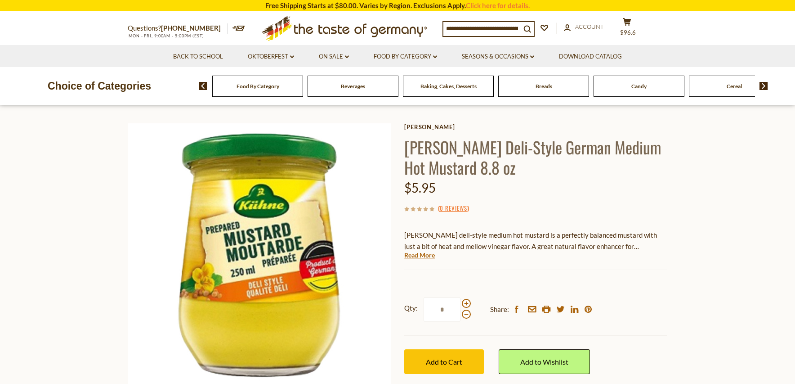
scroll to position [45, 0]
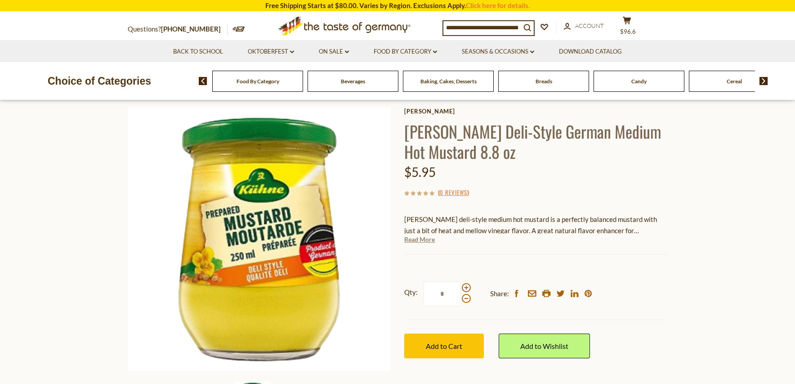
click at [426, 239] on link "Read More" at bounding box center [419, 239] width 31 height 9
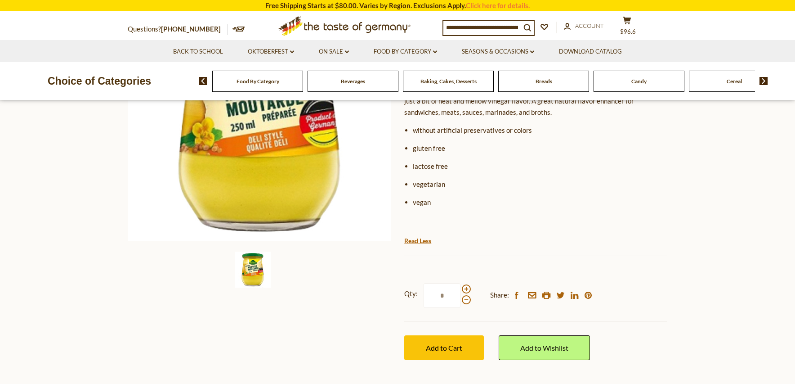
scroll to position [180, 0]
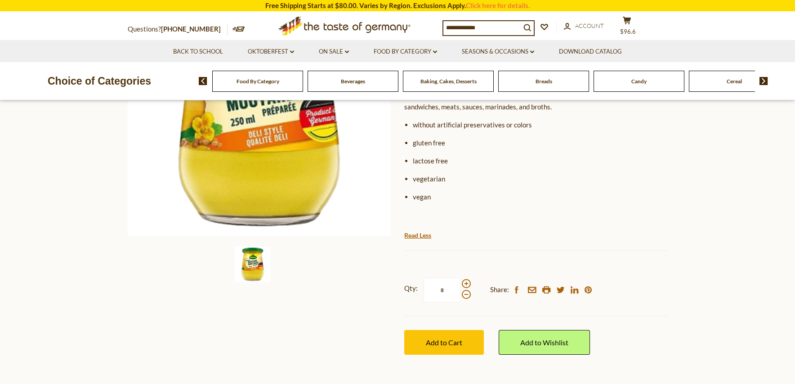
drag, startPoint x: 444, startPoint y: 288, endPoint x: 426, endPoint y: 290, distance: 18.1
click at [426, 290] on input "*" at bounding box center [442, 290] width 37 height 25
type input "*"
click at [447, 345] on span "Add to Cart" at bounding box center [444, 342] width 36 height 9
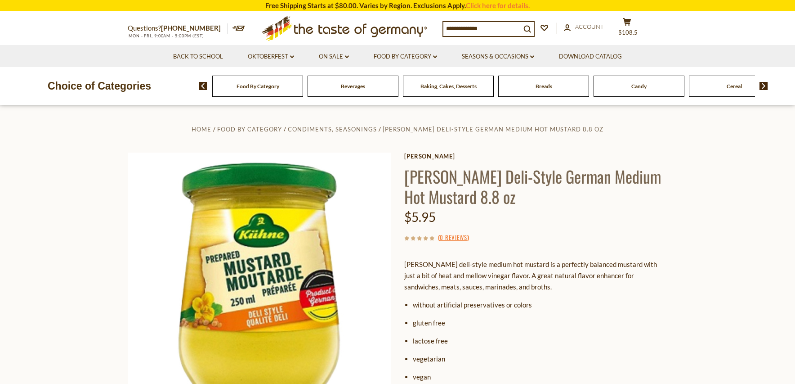
scroll to position [45, 0]
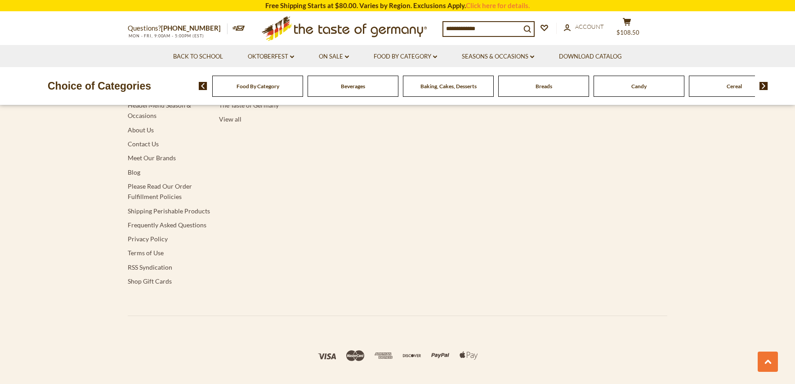
type input "*******"
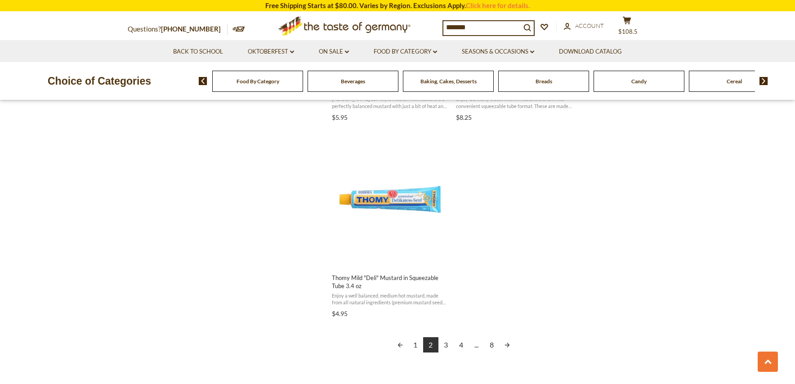
scroll to position [1529, 0]
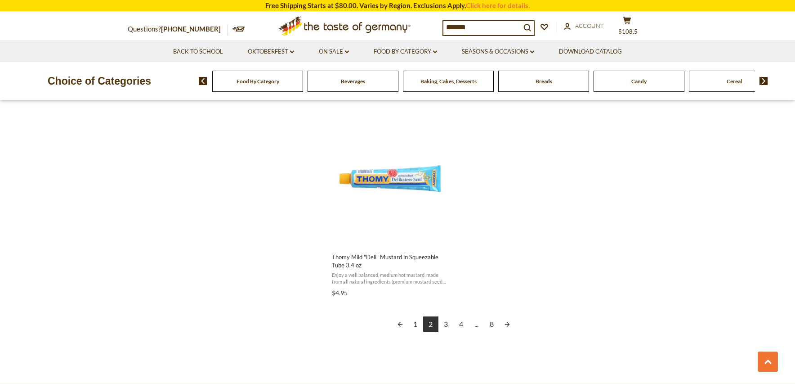
click at [414, 318] on link "1" at bounding box center [415, 323] width 15 height 15
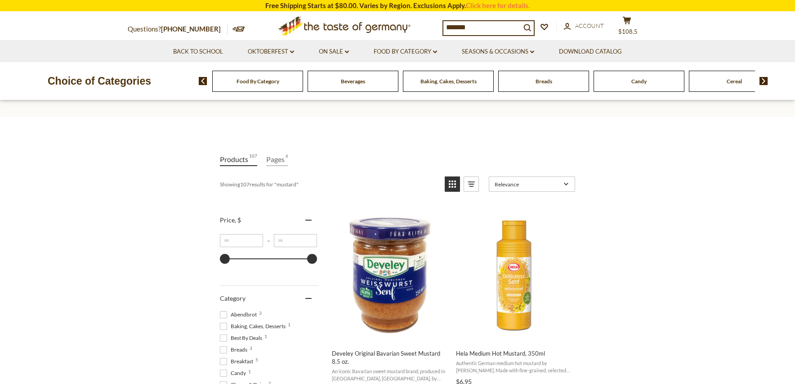
scroll to position [135, 0]
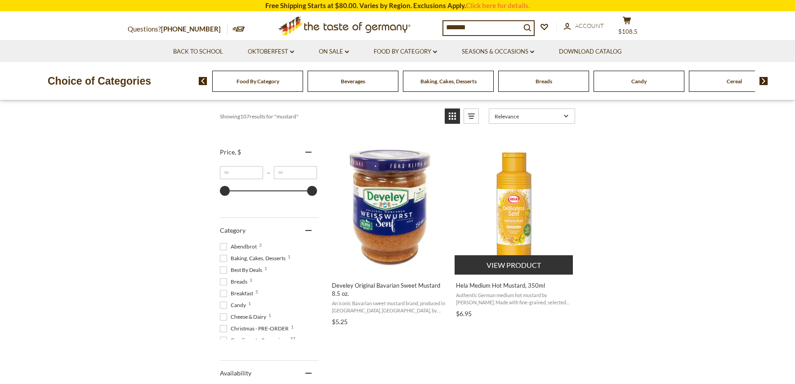
click at [515, 235] on img "Hela Medium Hot Mustard, 350ml" at bounding box center [514, 207] width 119 height 119
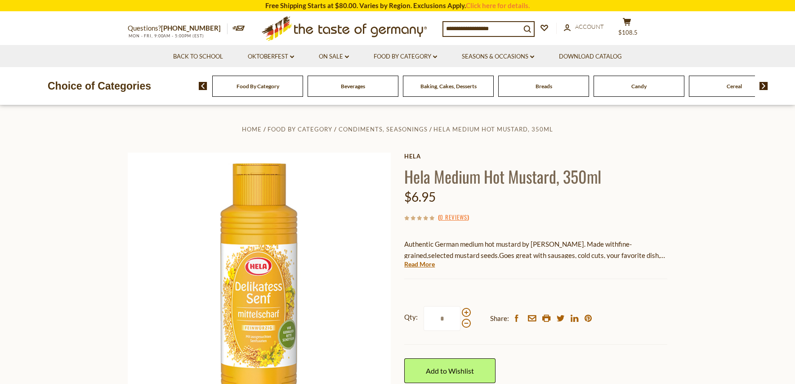
scroll to position [45, 0]
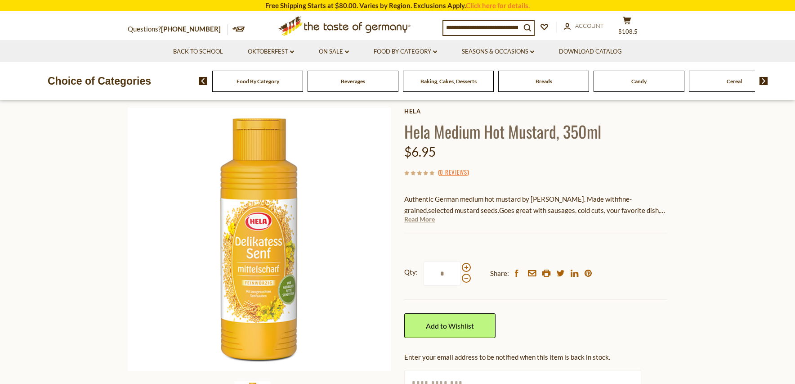
click at [415, 221] on link "Read More" at bounding box center [419, 219] width 31 height 9
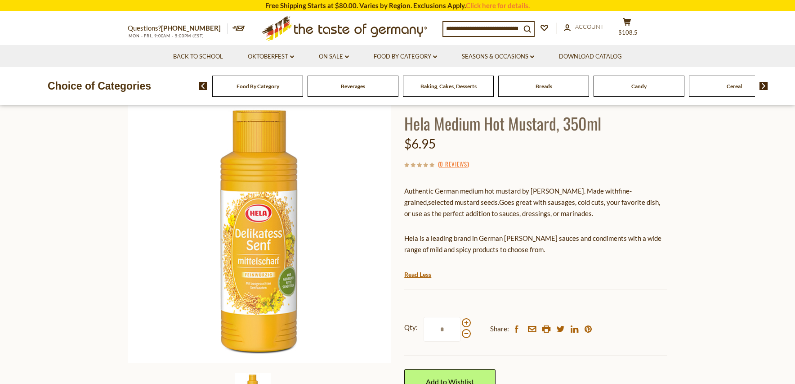
scroll to position [0, 0]
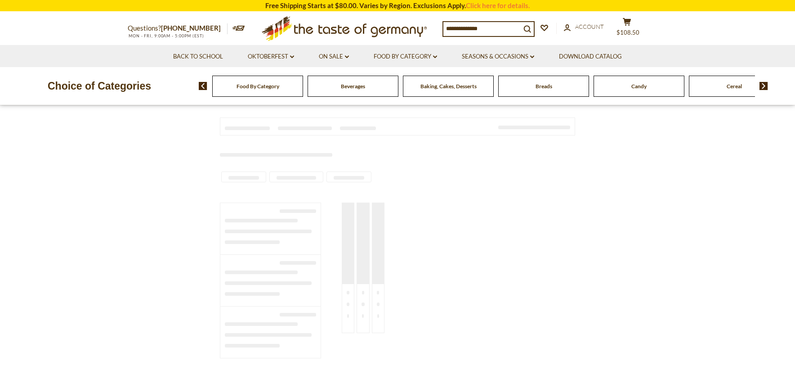
type input "*******"
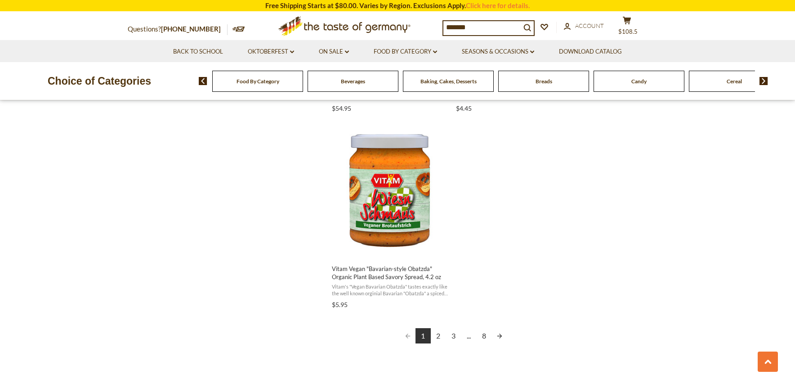
scroll to position [1574, 0]
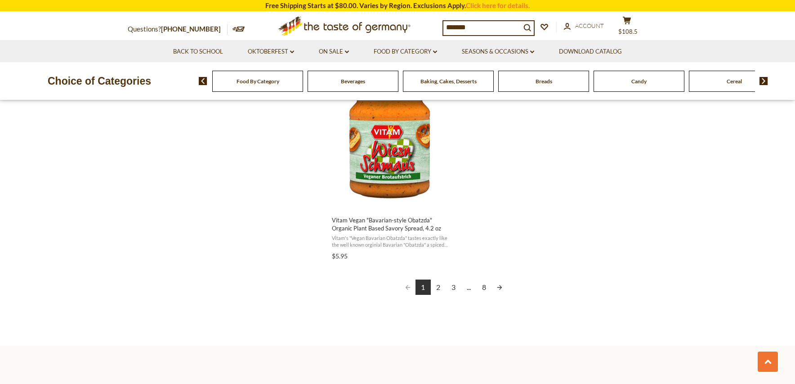
drag, startPoint x: 439, startPoint y: 290, endPoint x: 449, endPoint y: 288, distance: 10.4
click at [439, 290] on link "2" at bounding box center [438, 286] width 15 height 15
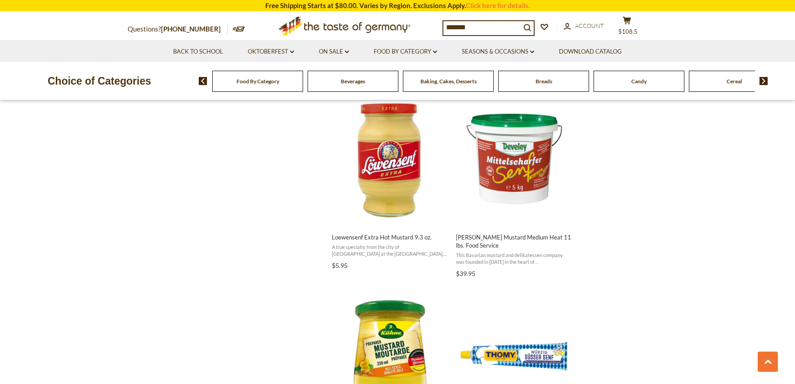
scroll to position [1169, 0]
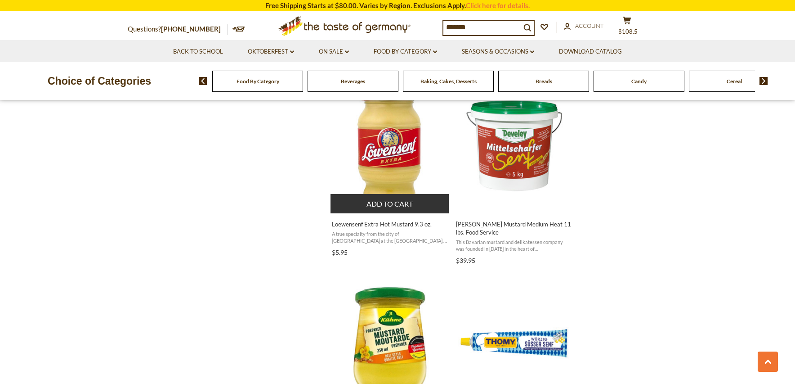
click at [391, 140] on img "Loewensenf Extra Hot Mustard 9.3 oz." at bounding box center [390, 145] width 119 height 119
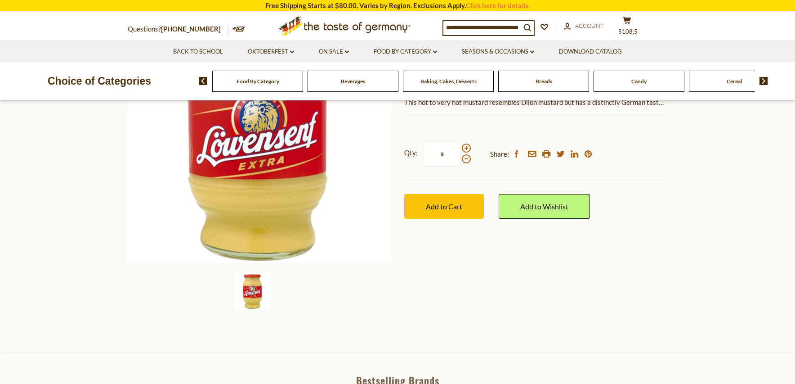
scroll to position [180, 0]
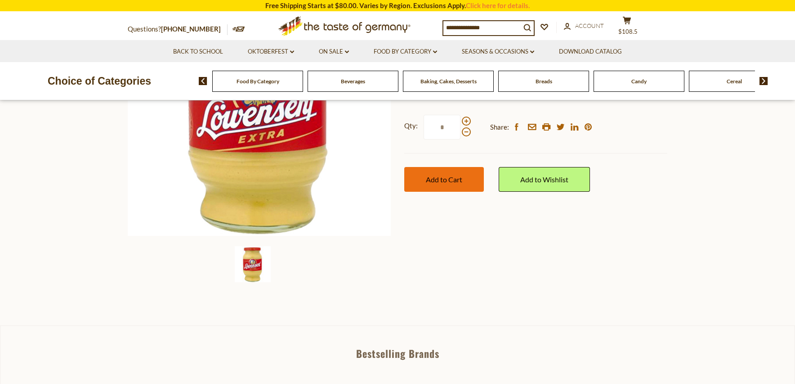
click at [434, 181] on span "Add to Cart" at bounding box center [444, 179] width 36 height 9
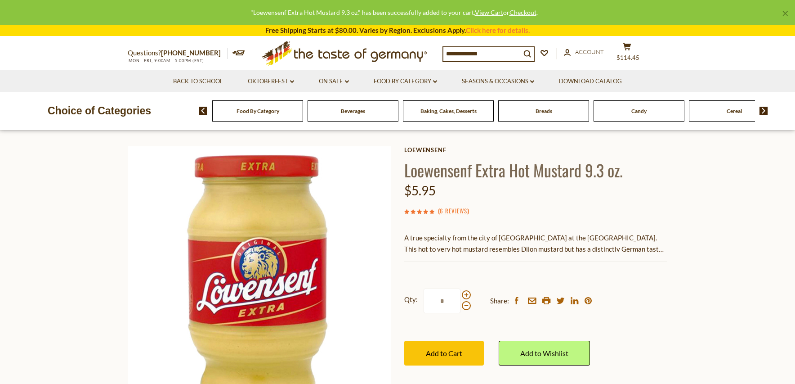
scroll to position [0, 0]
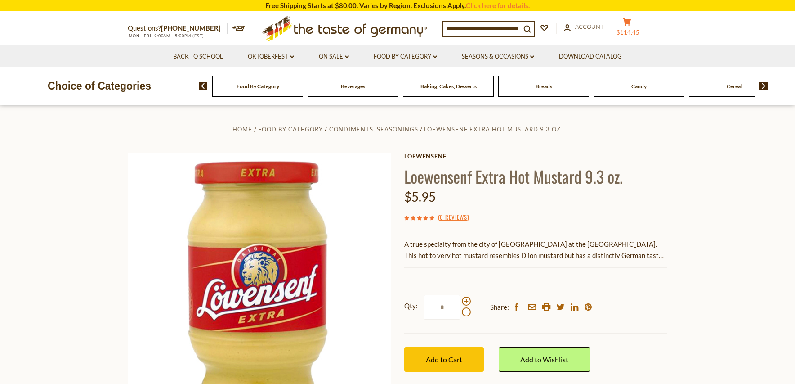
click at [632, 24] on icon "cart" at bounding box center [627, 22] width 9 height 8
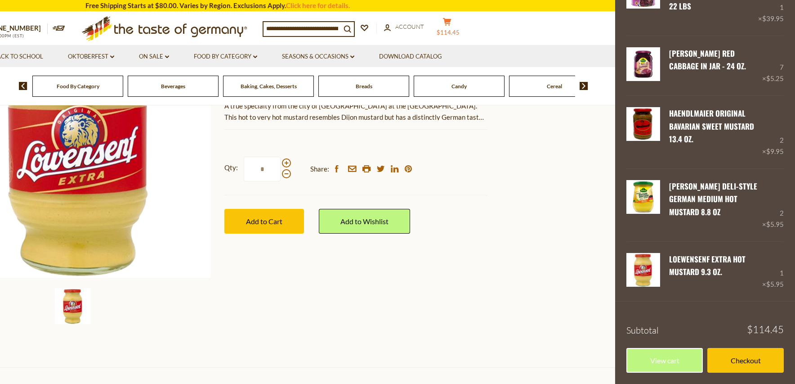
scroll to position [225, 0]
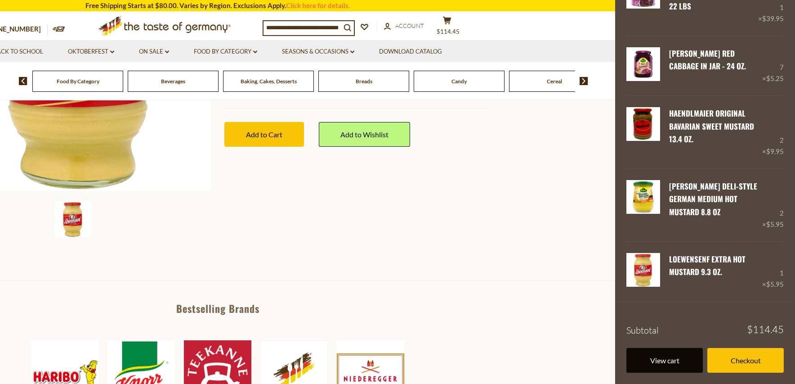
click at [663, 363] on link "View cart" at bounding box center [665, 360] width 76 height 25
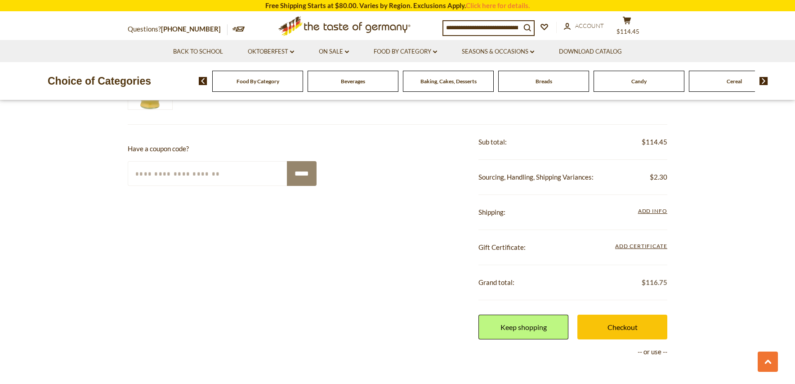
scroll to position [450, 0]
click at [655, 214] on span "Add Info" at bounding box center [652, 210] width 29 height 7
click at [653, 212] on span "Add Info" at bounding box center [652, 210] width 29 height 7
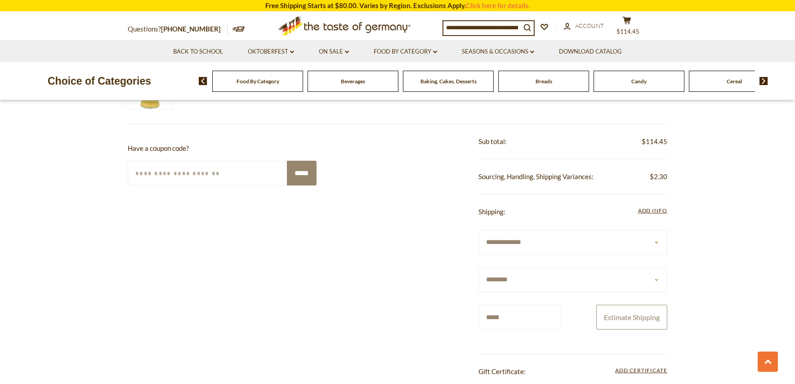
click at [637, 318] on button "Estimate Shipping" at bounding box center [631, 317] width 71 height 25
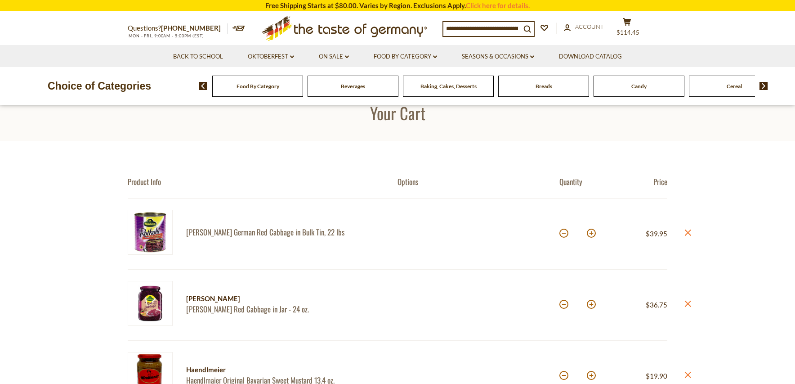
scroll to position [0, 0]
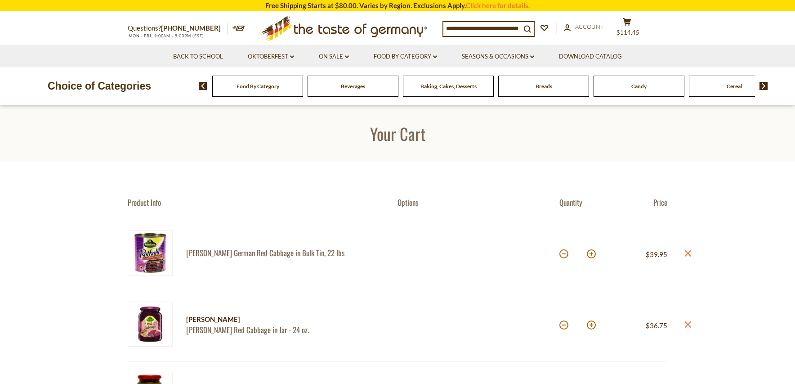
click at [490, 25] on input at bounding box center [481, 28] width 77 height 13
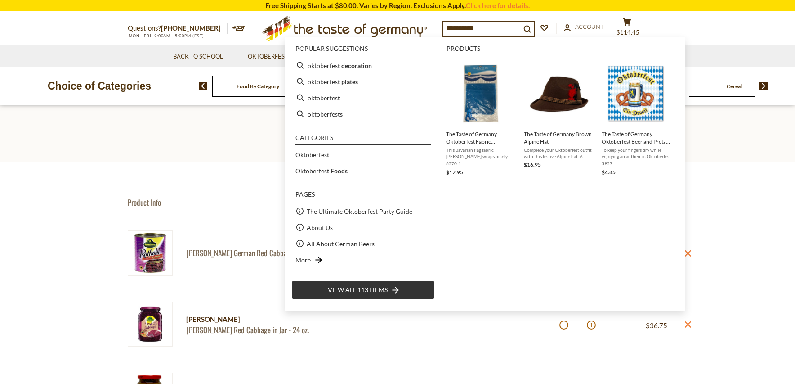
type input "**********"
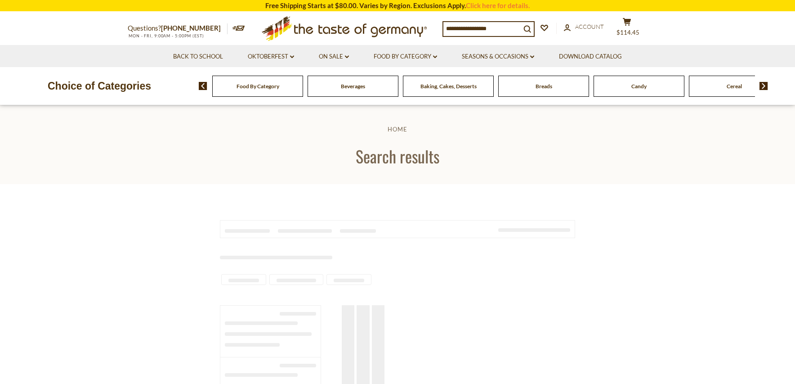
type input "**********"
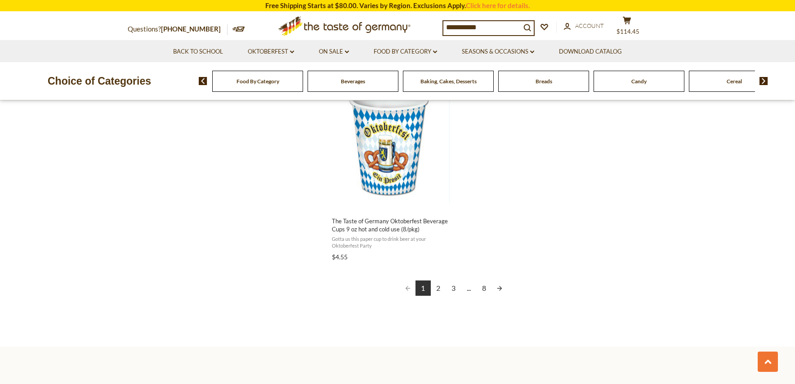
scroll to position [1574, 0]
click at [439, 290] on link "2" at bounding box center [438, 286] width 15 height 15
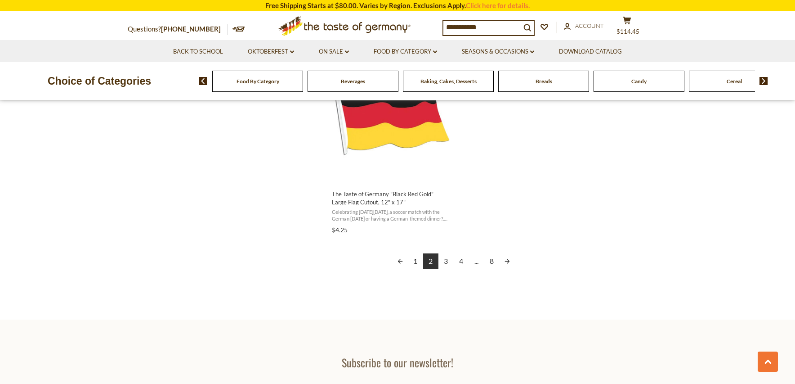
scroll to position [1619, 0]
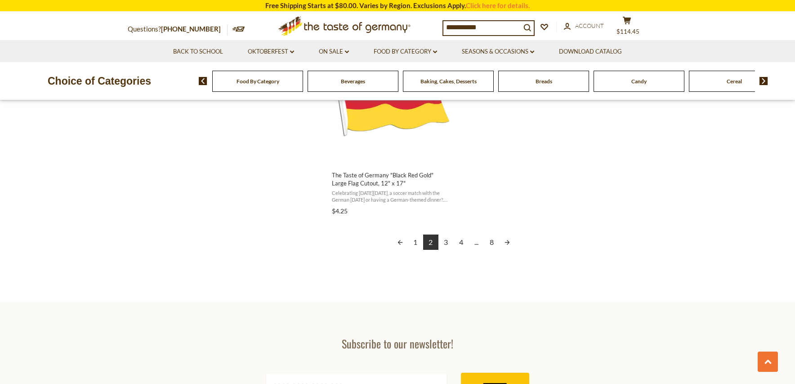
click at [448, 244] on link "3" at bounding box center [446, 241] width 15 height 15
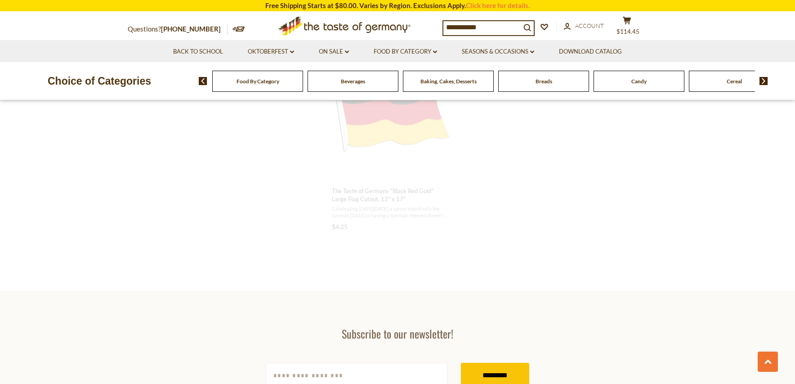
scroll to position [645, 0]
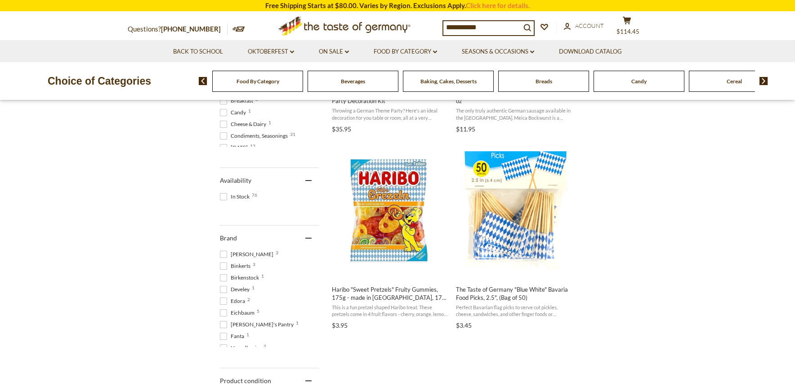
scroll to position [315, 0]
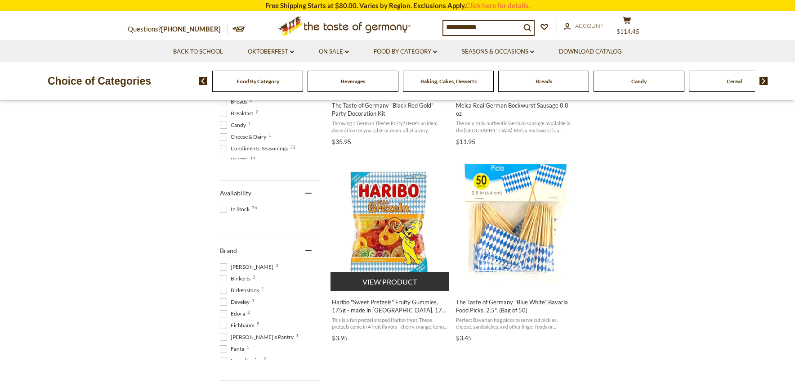
click at [383, 206] on img "Haribo" at bounding box center [390, 223] width 119 height 119
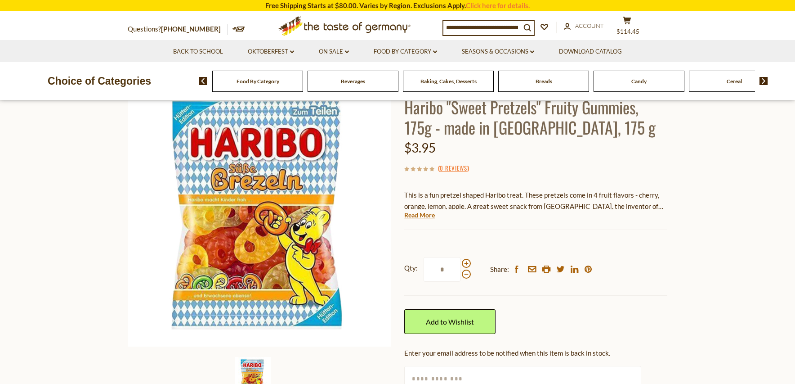
scroll to position [45, 0]
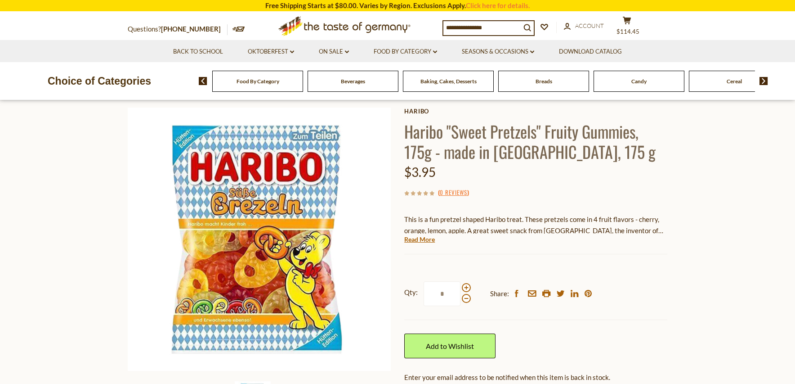
click at [435, 293] on input "*" at bounding box center [442, 293] width 37 height 25
type input "*"
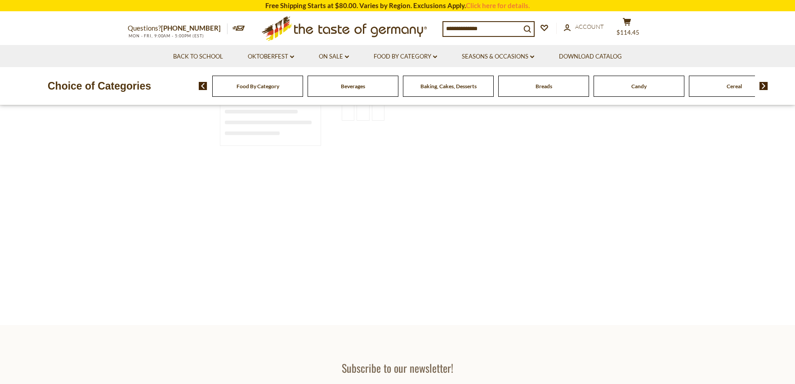
type input "**********"
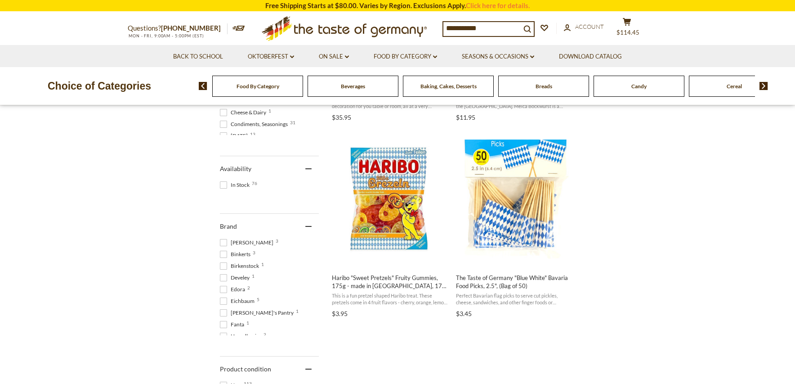
scroll to position [360, 0]
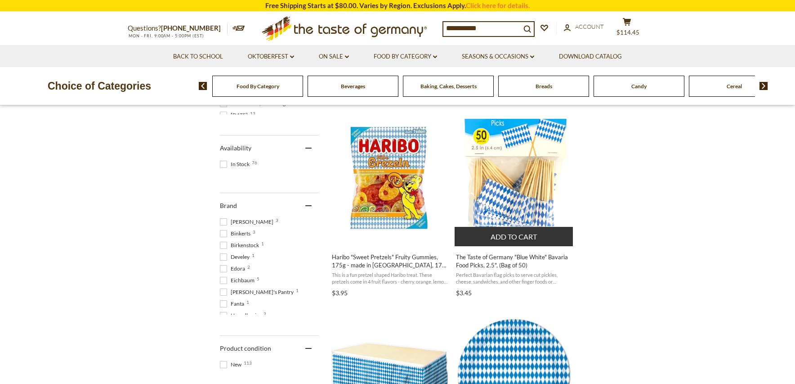
click at [518, 172] on img "The Taste of Germany" at bounding box center [514, 178] width 119 height 119
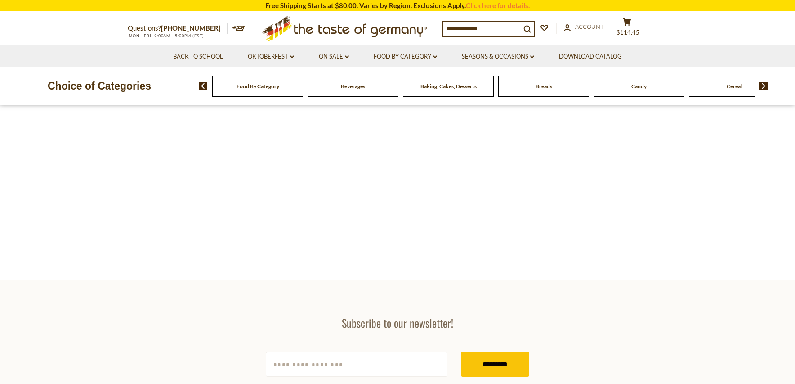
type input "**********"
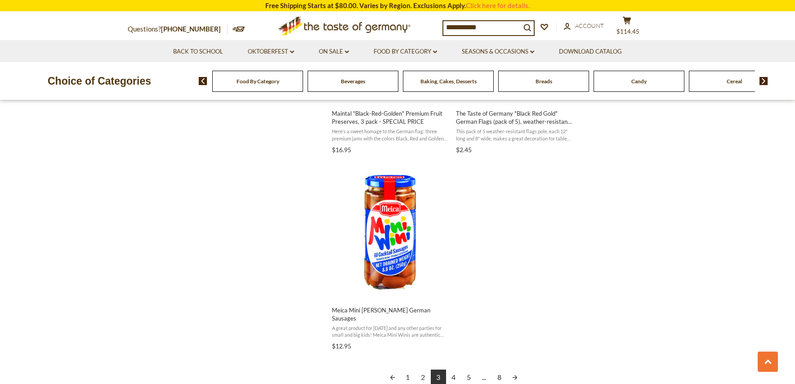
scroll to position [1619, 0]
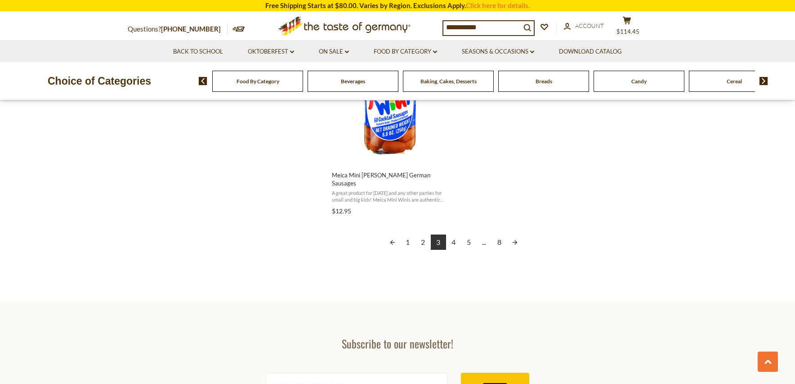
click at [453, 234] on link "4" at bounding box center [453, 241] width 15 height 15
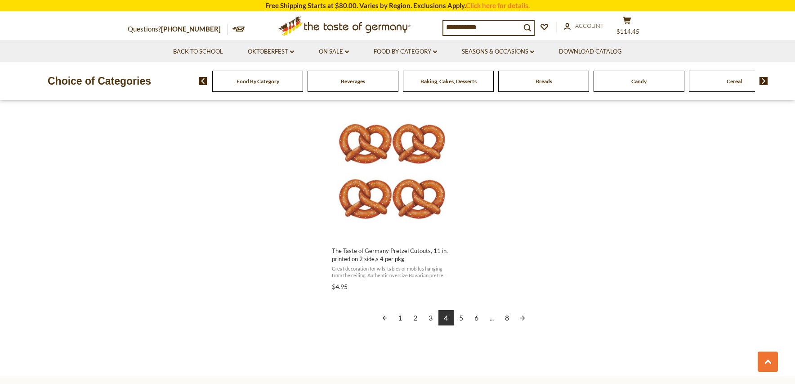
scroll to position [1529, 0]
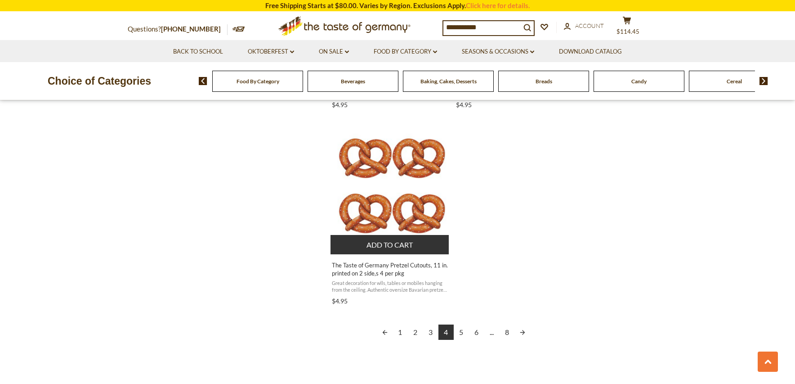
click at [412, 206] on img "The Taste of Germany Pretzel Cutouts, 11 in. printed on 2 side,s 4 per pkg" at bounding box center [390, 186] width 119 height 120
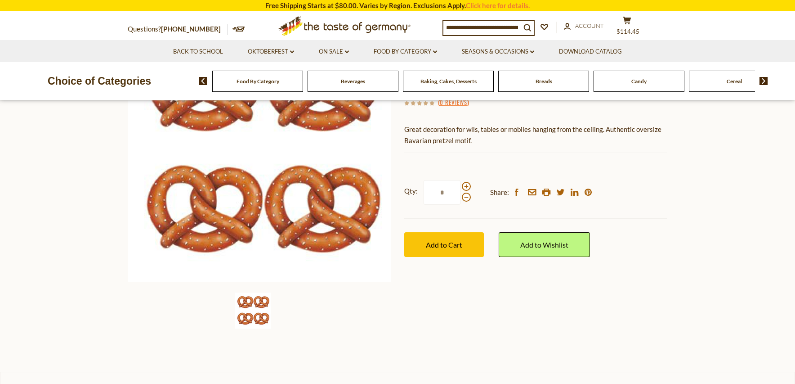
scroll to position [45, 0]
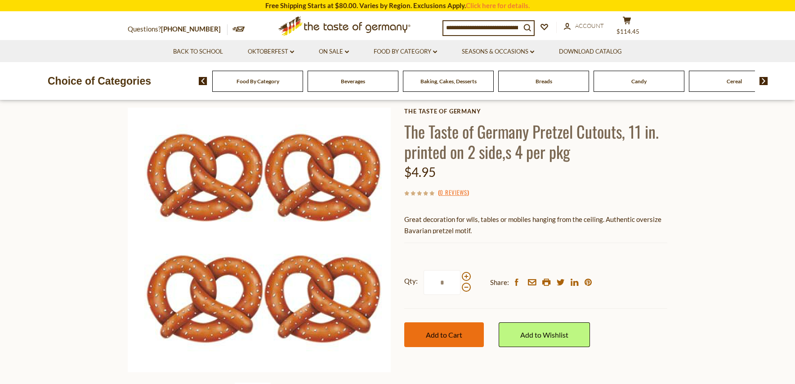
click at [456, 337] on span "Add to Cart" at bounding box center [444, 334] width 36 height 9
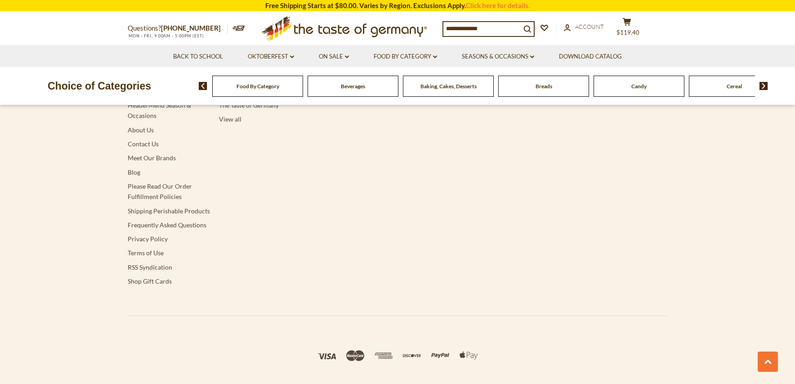
type input "**********"
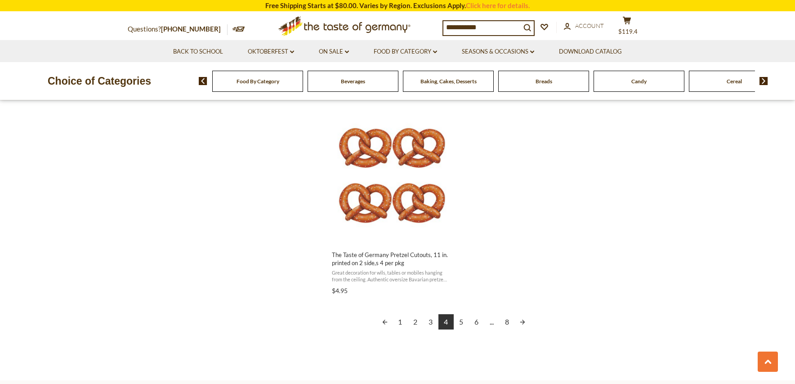
click at [460, 314] on link "5" at bounding box center [461, 321] width 15 height 15
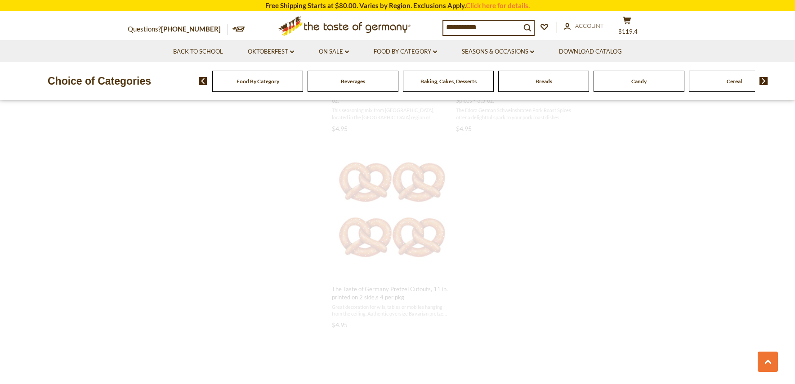
scroll to position [637, 0]
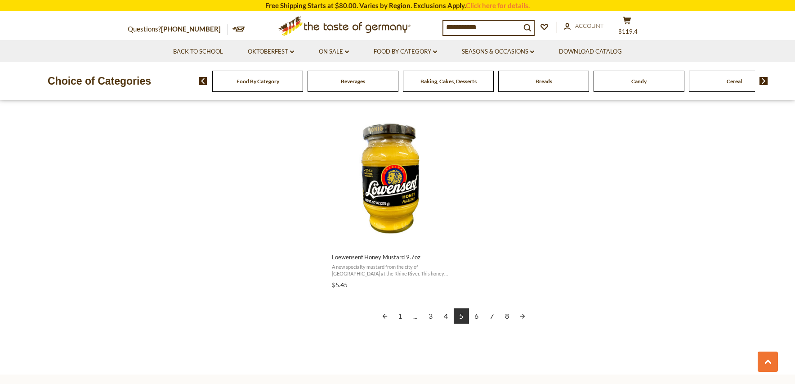
scroll to position [1619, 0]
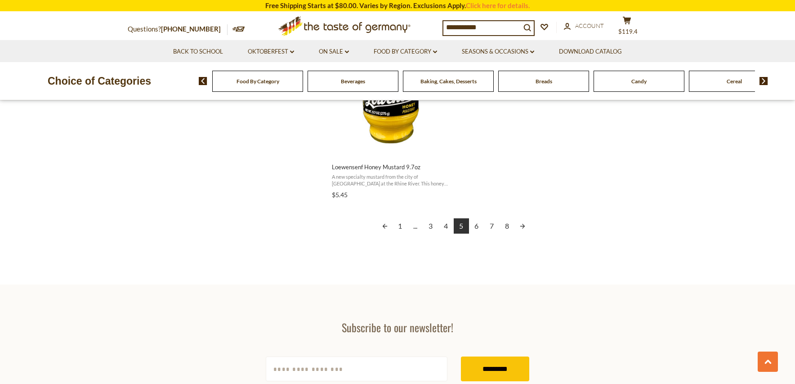
click at [478, 229] on link "6" at bounding box center [476, 225] width 15 height 15
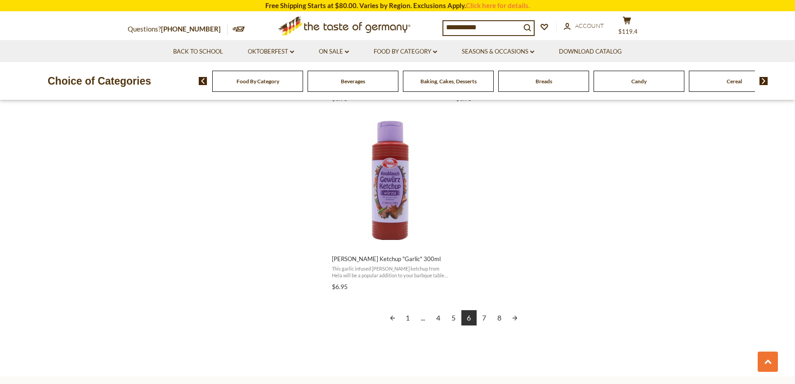
scroll to position [1619, 0]
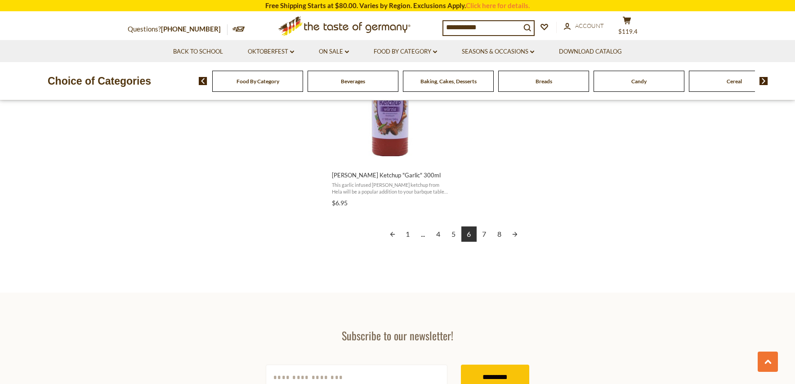
click at [483, 227] on link "7" at bounding box center [484, 233] width 15 height 15
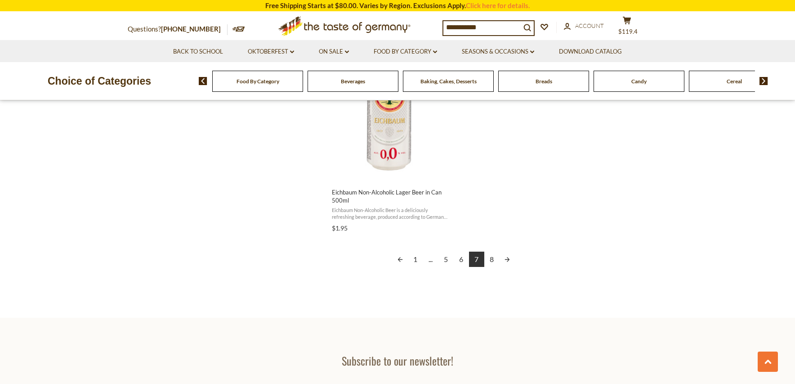
scroll to position [1619, 0]
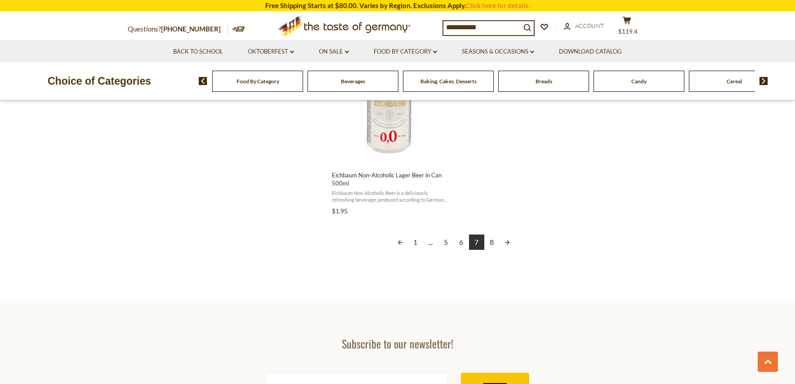
click at [493, 242] on link "8" at bounding box center [491, 241] width 15 height 15
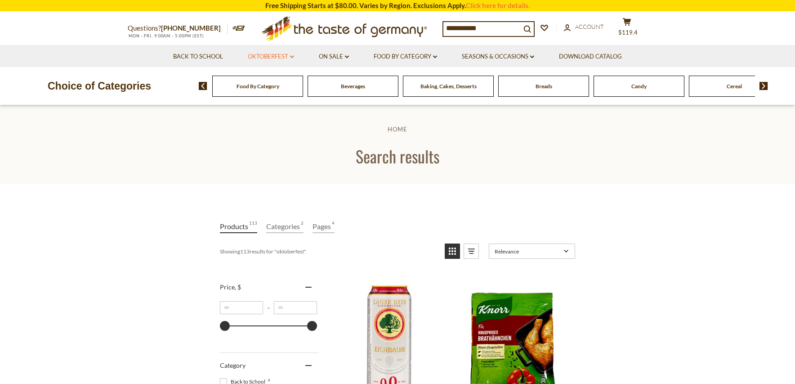
click at [283, 56] on link "Oktoberfest dropdown_arrow" at bounding box center [271, 57] width 46 height 10
click at [267, 80] on link "All Oktoberfest" at bounding box center [266, 80] width 46 height 8
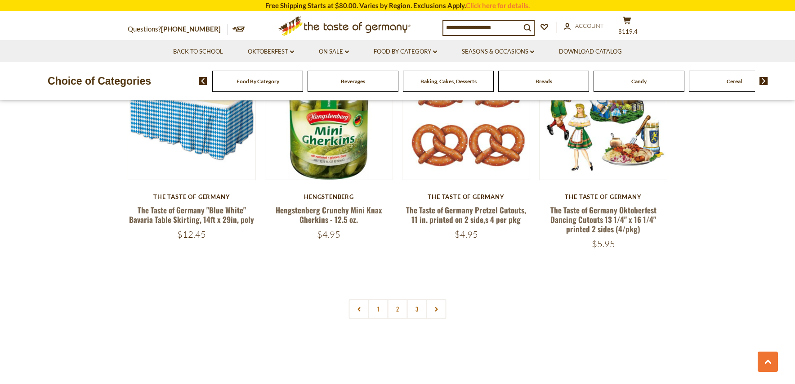
scroll to position [2159, 0]
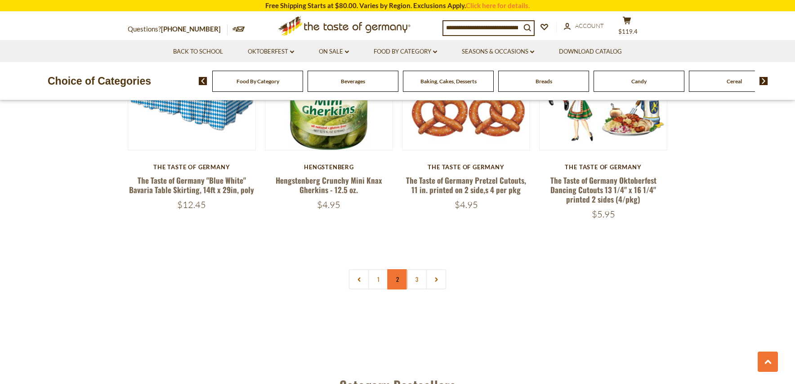
click at [403, 273] on link "2" at bounding box center [398, 279] width 20 height 20
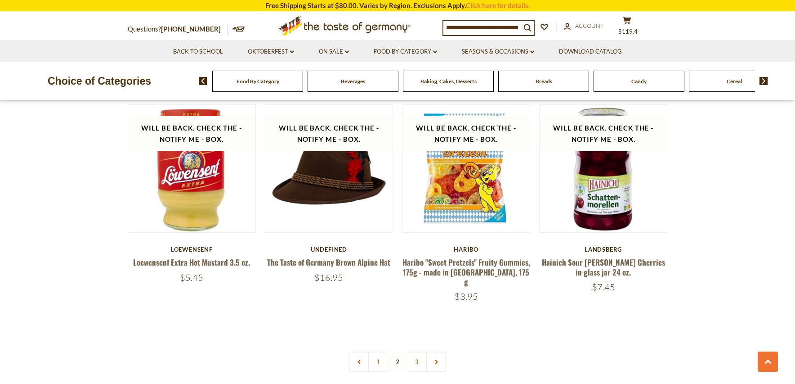
scroll to position [2072, 0]
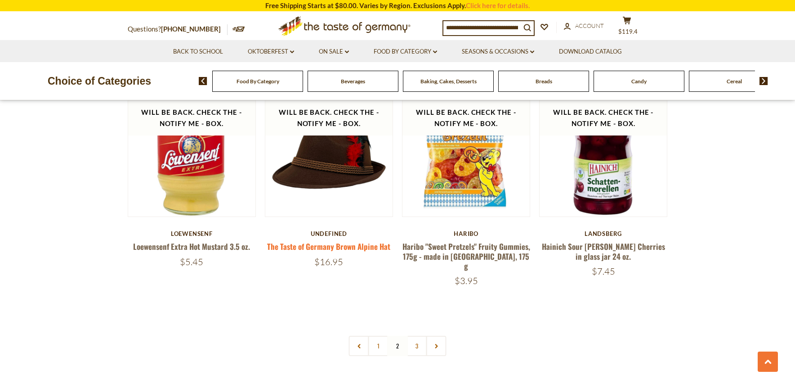
click at [364, 244] on link "The Taste of Germany Brown Alpine Hat" at bounding box center [328, 246] width 123 height 11
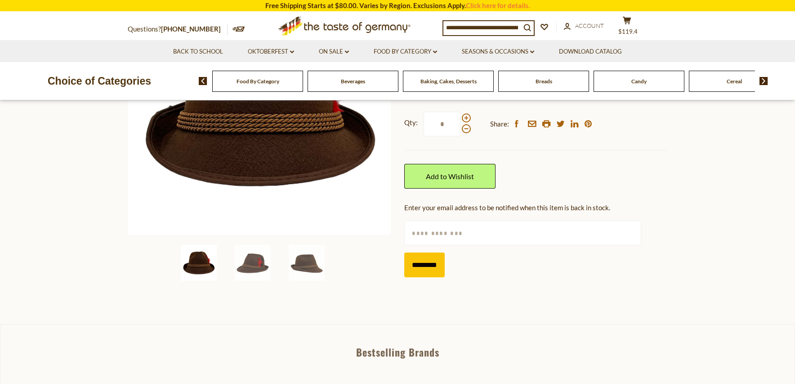
scroll to position [270, 0]
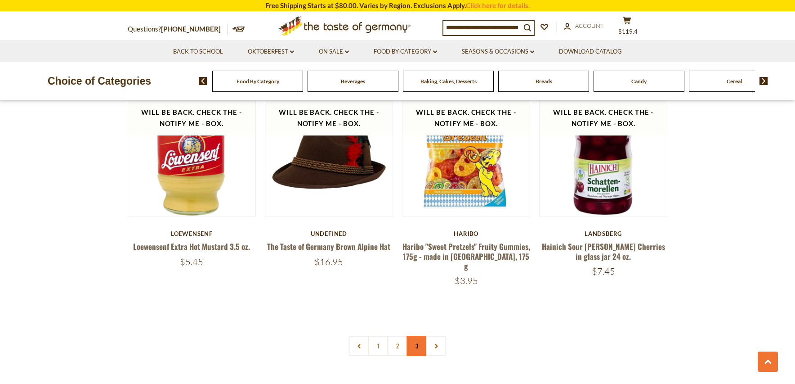
click at [416, 340] on link "3" at bounding box center [417, 346] width 20 height 20
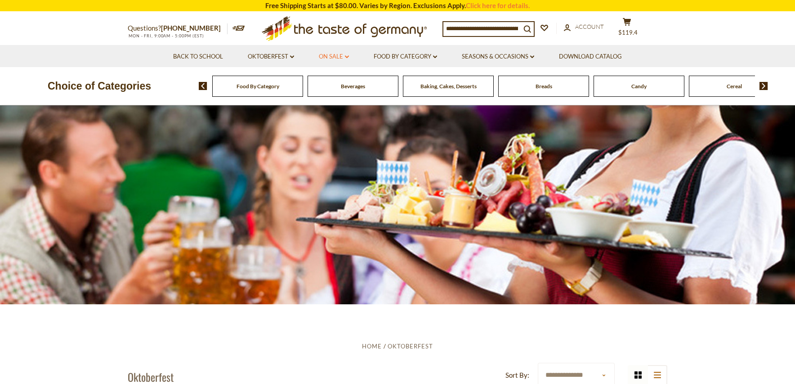
click at [332, 54] on link "On Sale dropdown_arrow" at bounding box center [334, 57] width 30 height 10
click at [334, 81] on link "All On Sale" at bounding box center [330, 80] width 32 height 8
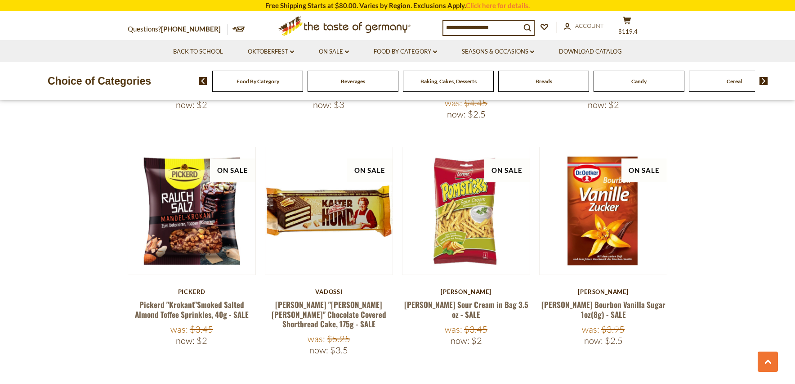
scroll to position [2024, 0]
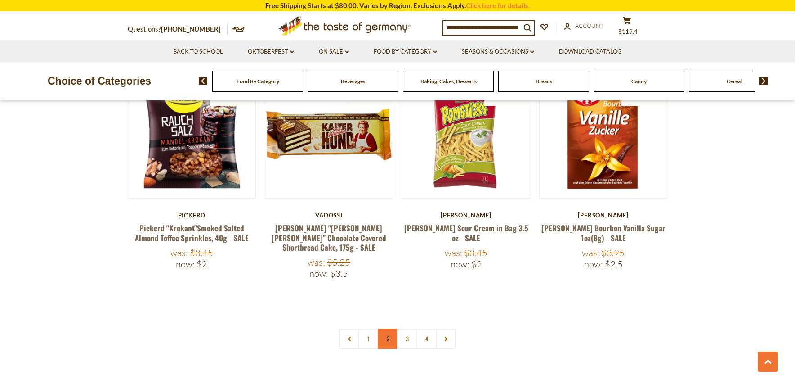
click at [390, 328] on link "2" at bounding box center [388, 338] width 20 height 20
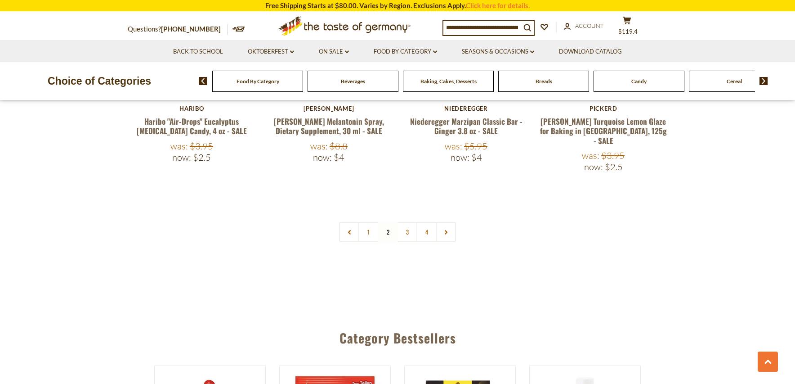
scroll to position [2143, 0]
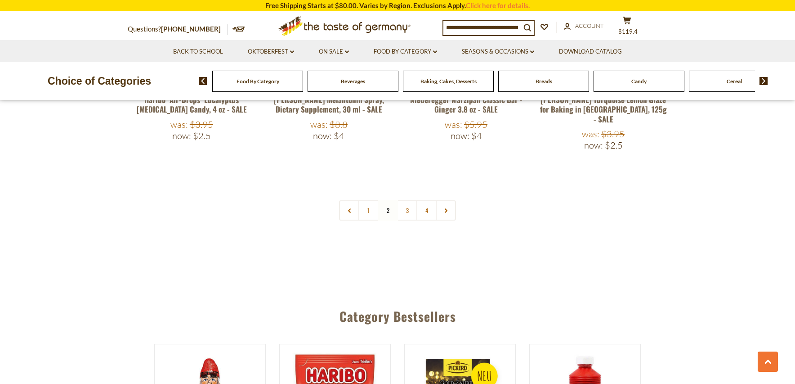
click at [408, 200] on link "3" at bounding box center [407, 210] width 20 height 20
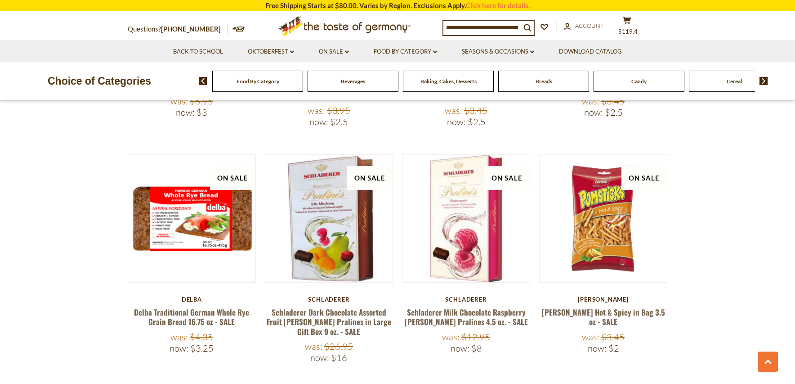
scroll to position [2053, 0]
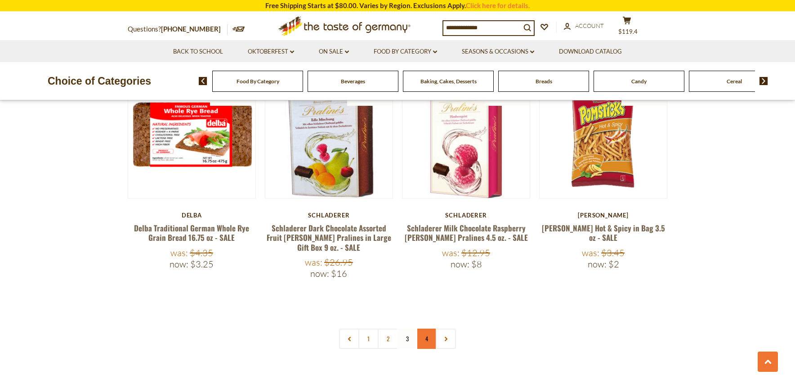
click at [423, 328] on link "4" at bounding box center [427, 338] width 20 height 20
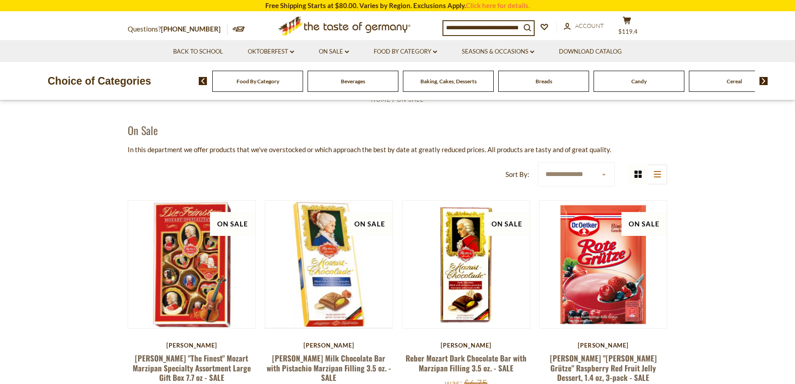
scroll to position [0, 0]
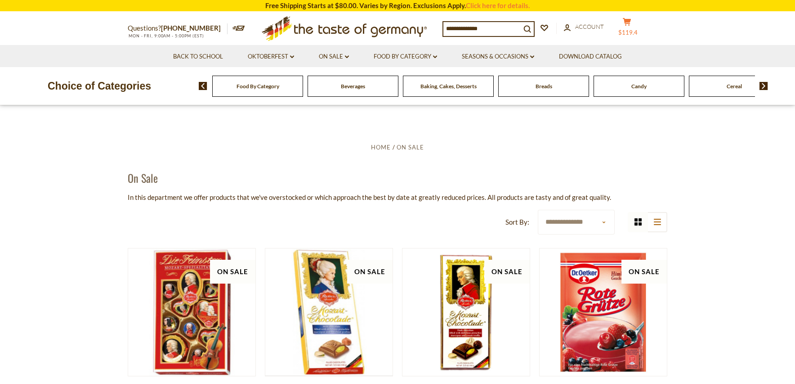
click at [636, 27] on button "cart $119.4" at bounding box center [627, 29] width 27 height 22
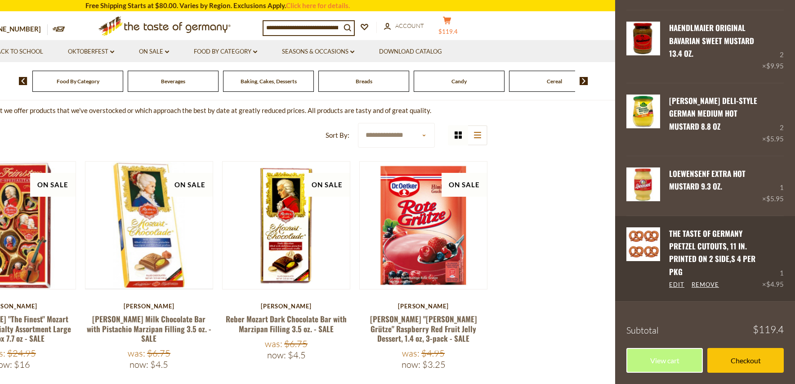
scroll to position [225, 0]
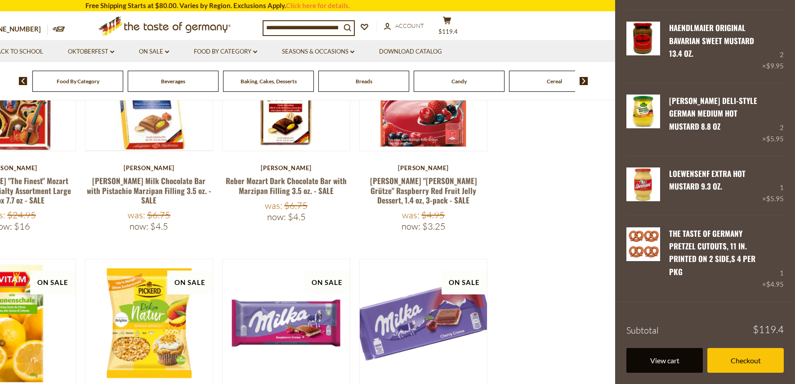
click at [675, 361] on link "View cart" at bounding box center [665, 360] width 76 height 25
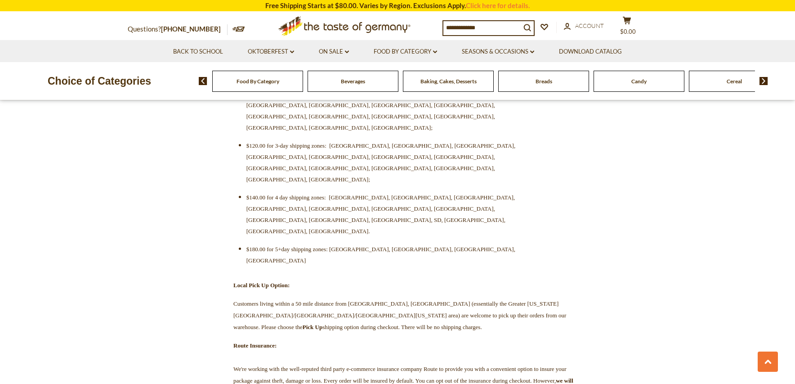
scroll to position [270, 0]
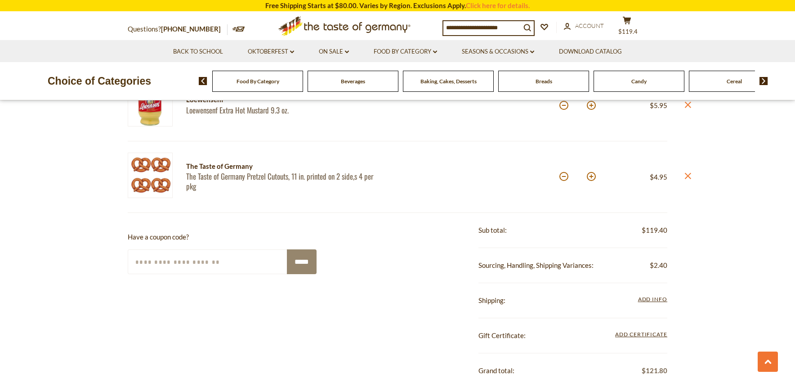
scroll to position [450, 0]
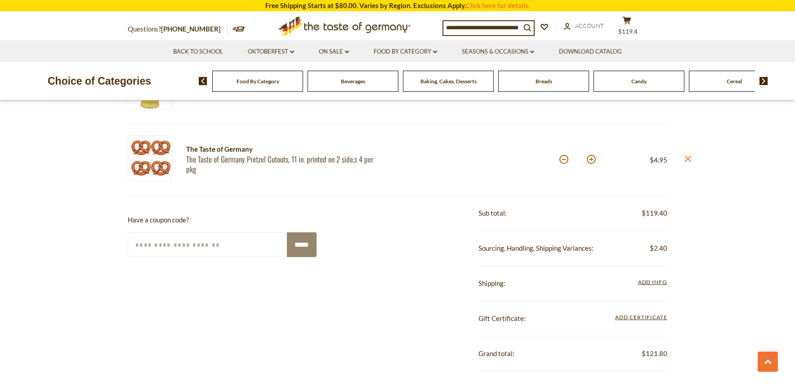
click at [175, 247] on input "Enter Your Coupon Code" at bounding box center [208, 244] width 160 height 25
type input "*********"
click at [306, 241] on input "*****" at bounding box center [302, 244] width 30 height 25
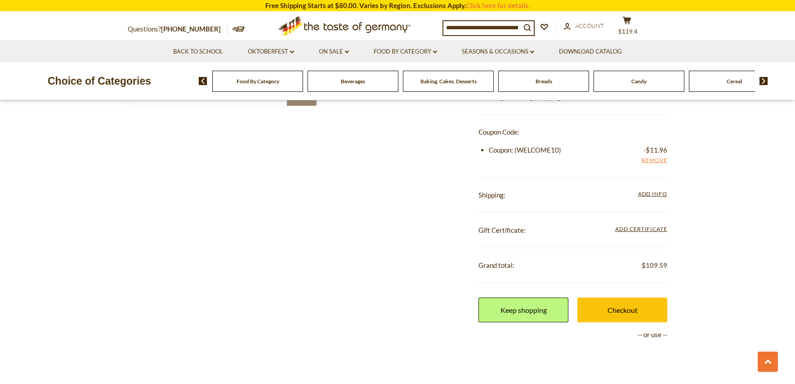
scroll to position [585, 0]
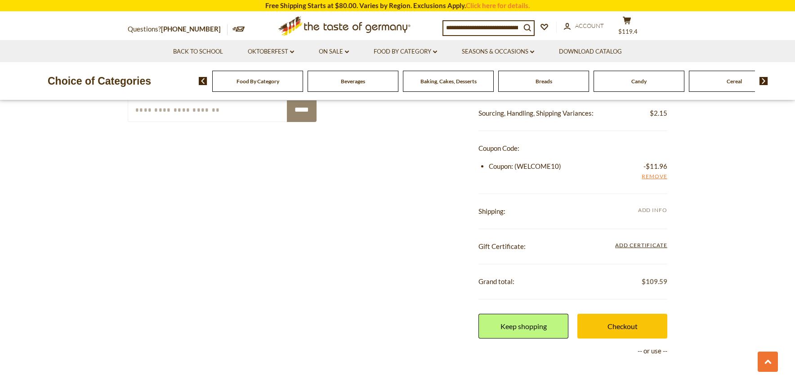
click at [654, 210] on span "Add Info" at bounding box center [652, 209] width 29 height 7
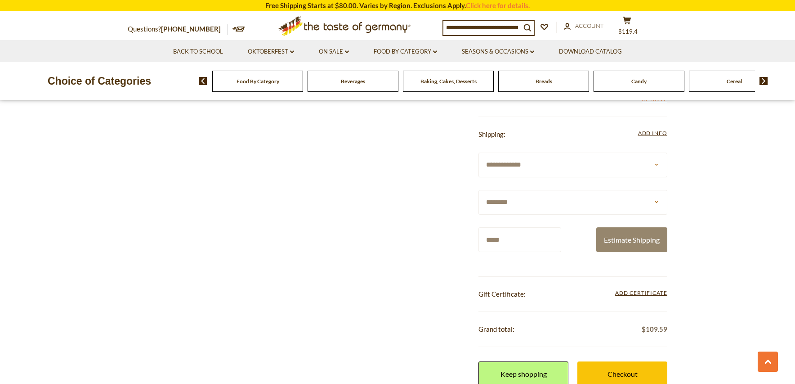
scroll to position [675, 0]
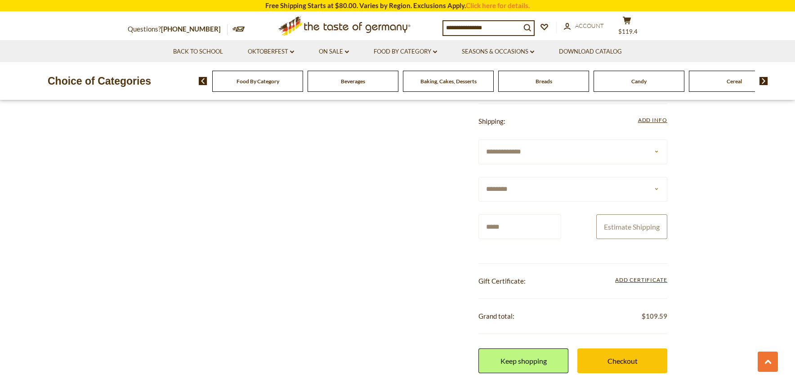
click at [642, 226] on button "Estimate Shipping" at bounding box center [631, 226] width 71 height 25
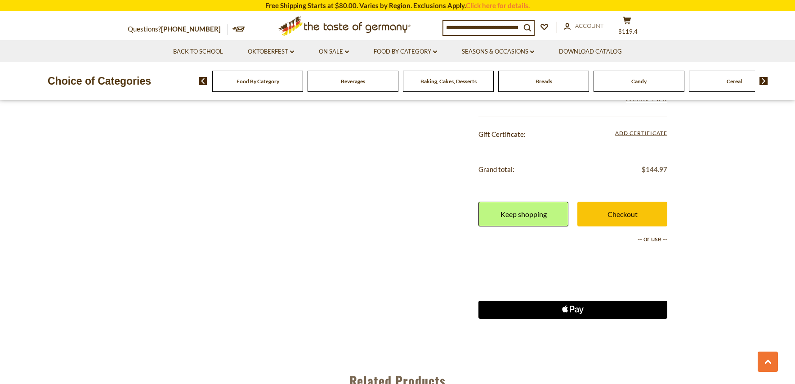
scroll to position [720, 0]
